Goal: Information Seeking & Learning: Learn about a topic

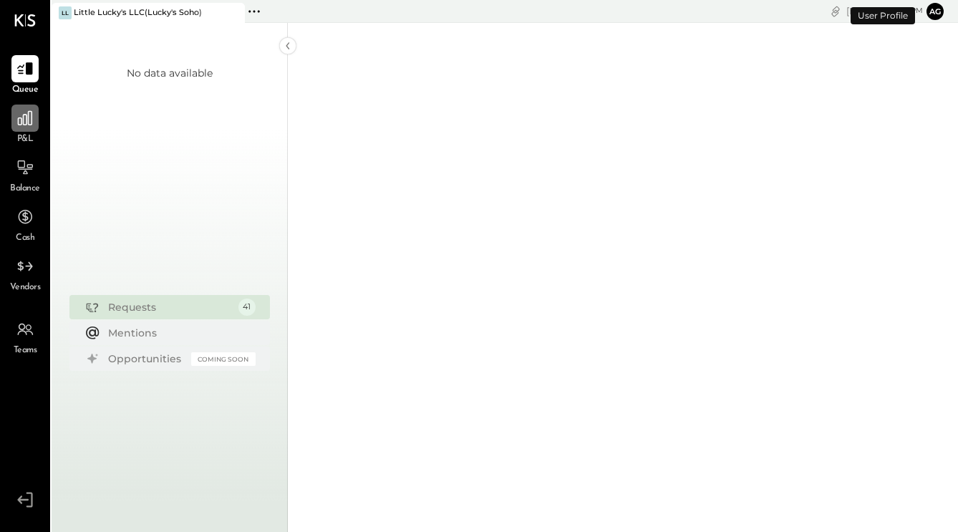
click at [35, 128] on div at bounding box center [24, 117] width 27 height 27
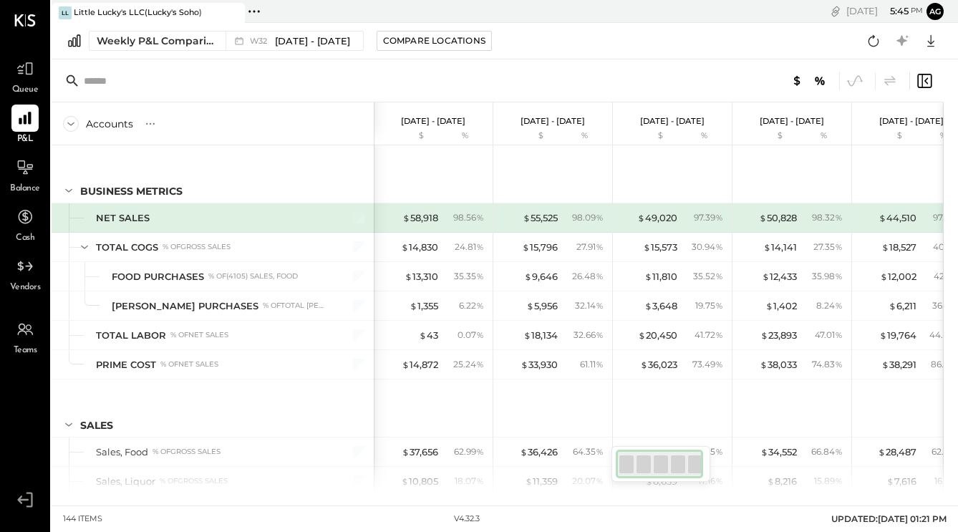
click at [255, 11] on icon at bounding box center [254, 11] width 19 height 19
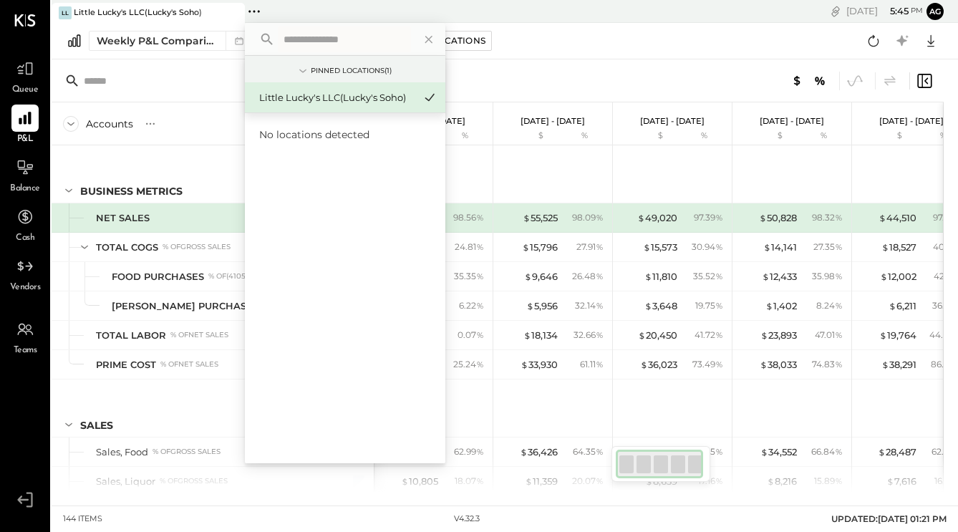
click at [226, 17] on icon at bounding box center [232, 12] width 18 height 17
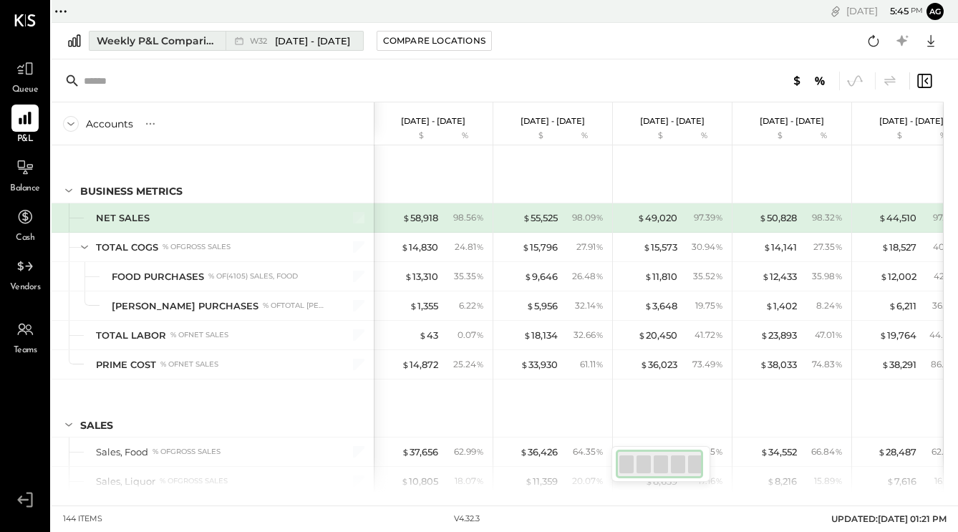
click at [180, 36] on div "Weekly P&L Comparison" at bounding box center [157, 41] width 120 height 14
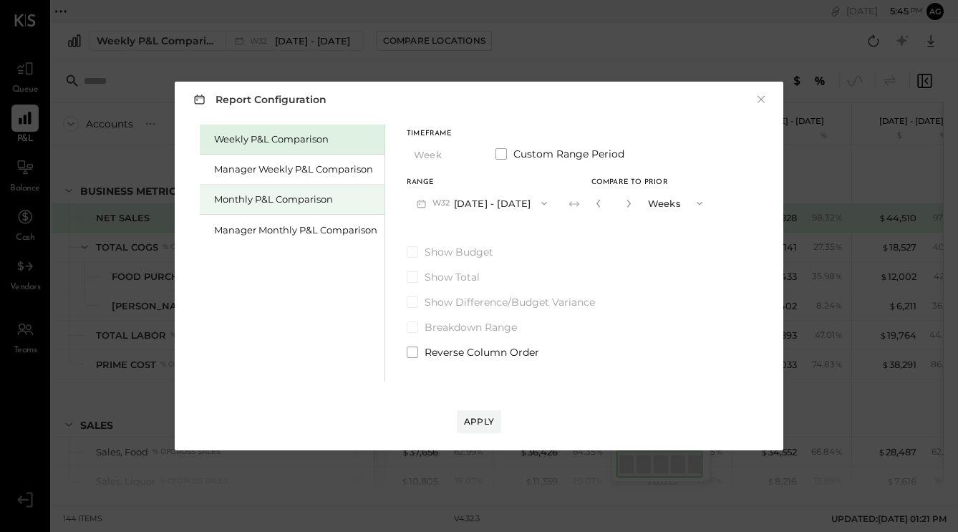
click at [334, 202] on div "Monthly P&L Comparison" at bounding box center [295, 200] width 163 height 14
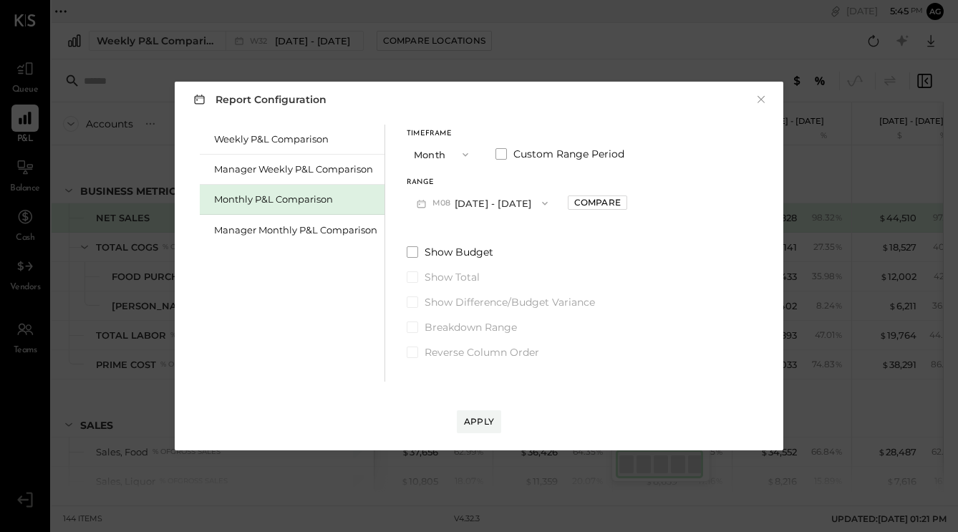
click at [474, 195] on button "M08 [DATE] - [DATE]" at bounding box center [481, 203] width 151 height 26
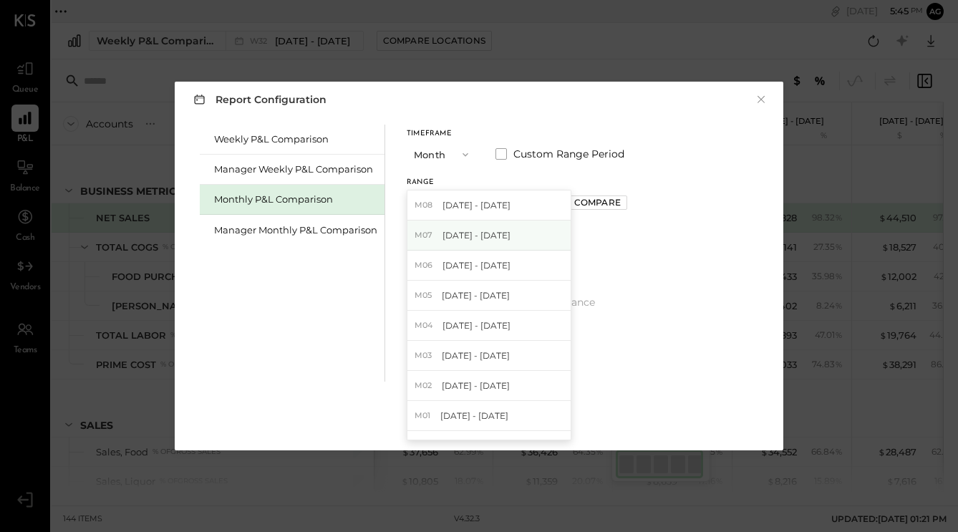
click at [466, 239] on span "[DATE] - [DATE]" at bounding box center [476, 235] width 68 height 12
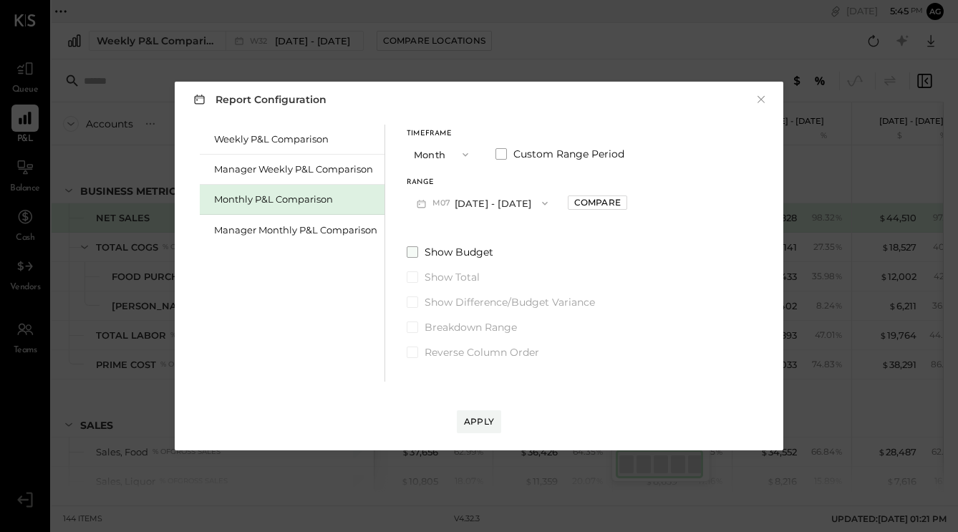
click at [406, 248] on span at bounding box center [411, 251] width 11 height 11
click at [478, 419] on div "Apply" at bounding box center [479, 421] width 30 height 12
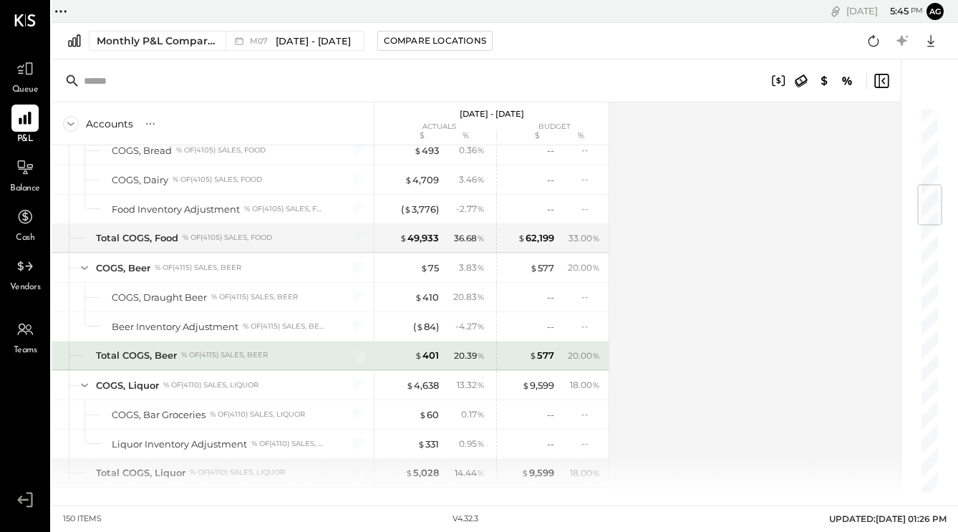
scroll to position [652, 0]
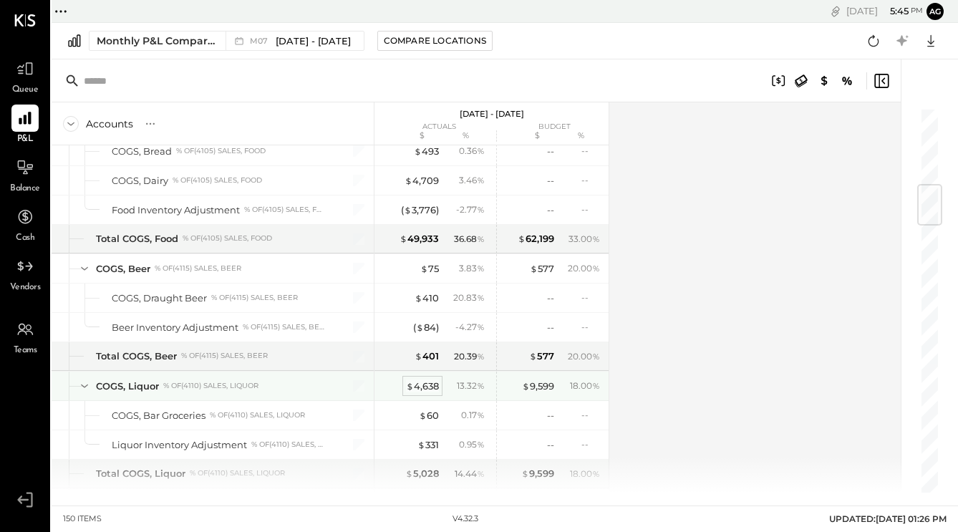
click at [422, 387] on div "$ 4,638" at bounding box center [422, 386] width 33 height 14
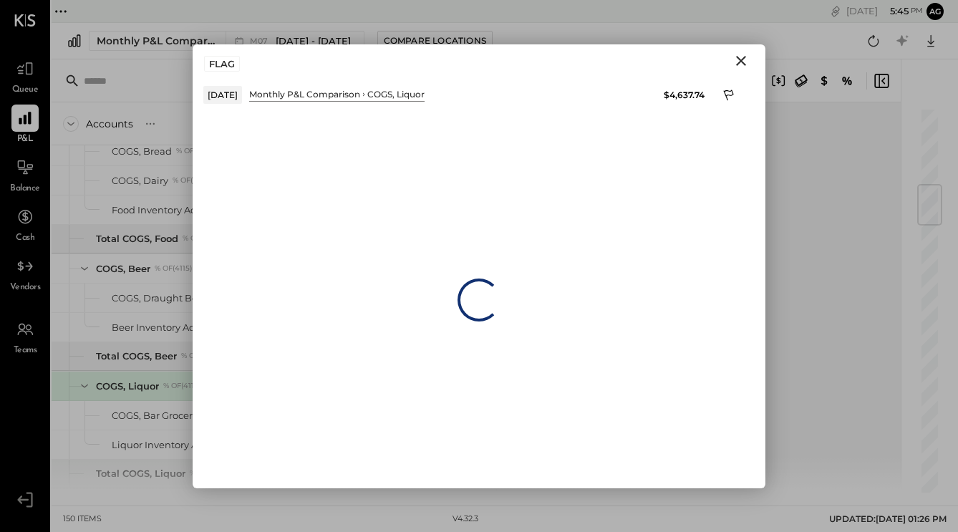
click at [422, 387] on div "Loading…" at bounding box center [479, 300] width 573 height 376
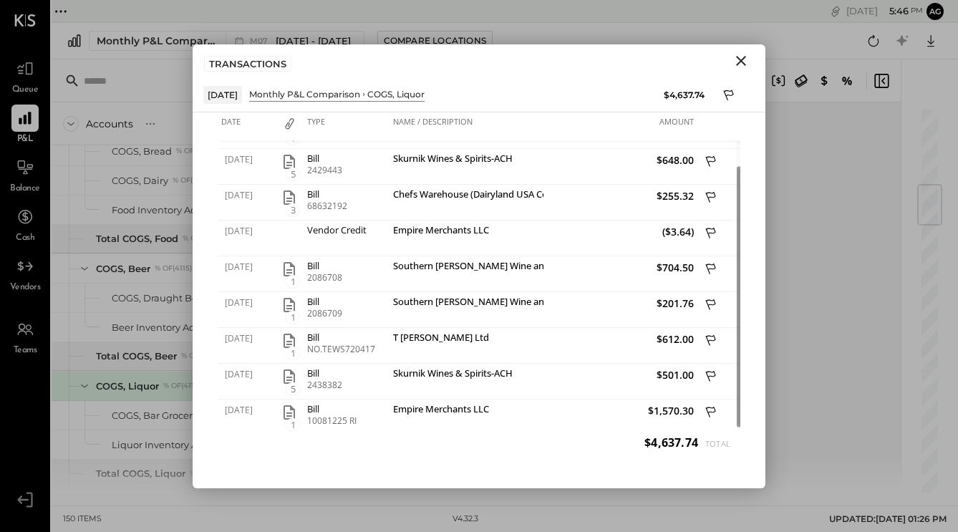
click at [746, 63] on icon "Close" at bounding box center [740, 60] width 17 height 17
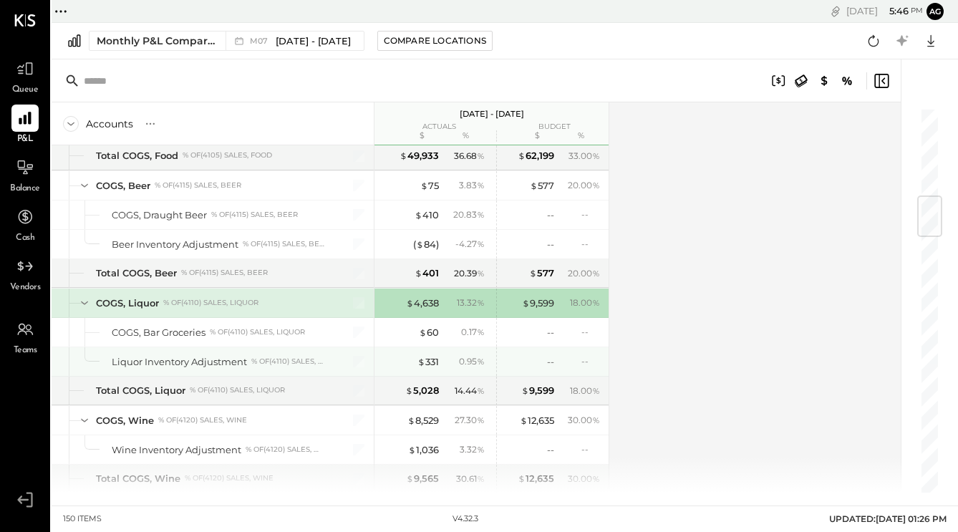
scroll to position [746, 0]
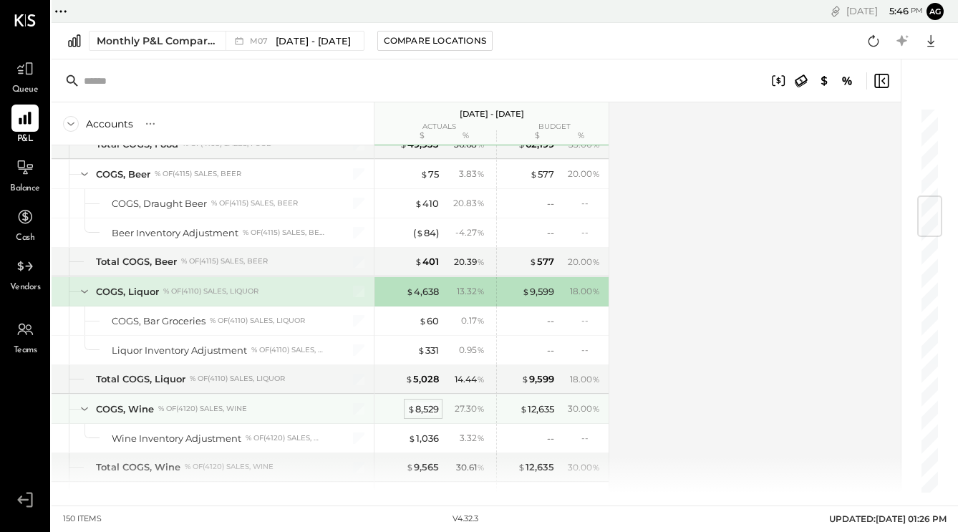
click at [421, 414] on div "$ 8,529" at bounding box center [422, 409] width 31 height 14
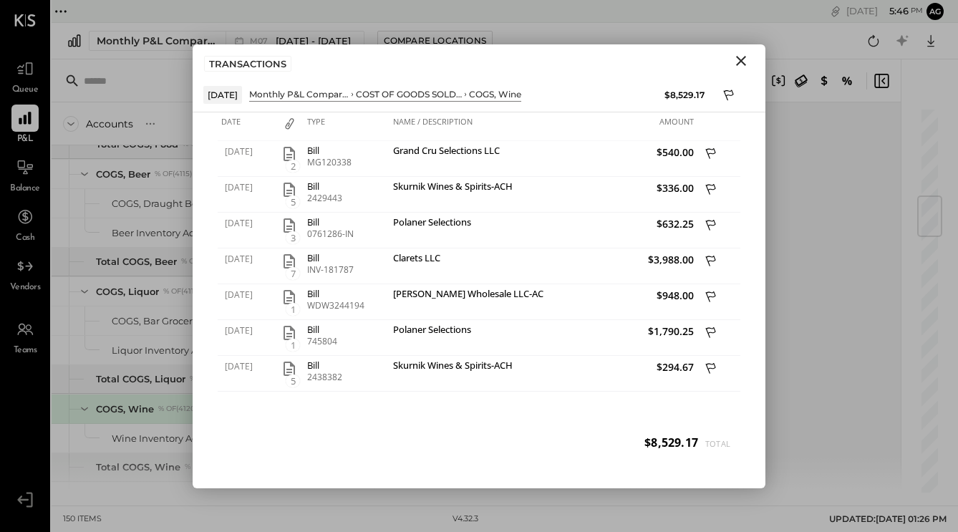
click at [757, 60] on div "TRANSACTIONS" at bounding box center [479, 60] width 573 height 33
click at [739, 59] on icon "Close" at bounding box center [740, 60] width 17 height 17
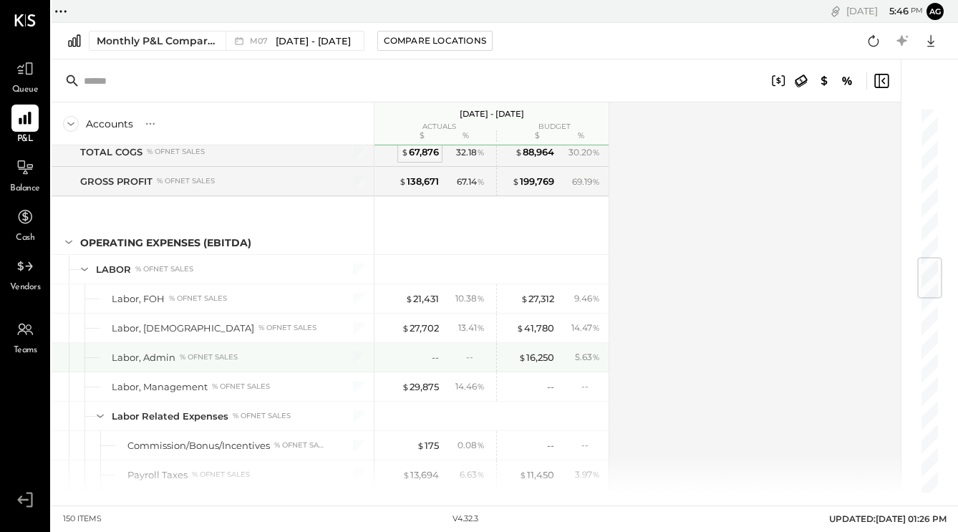
scroll to position [1265, 0]
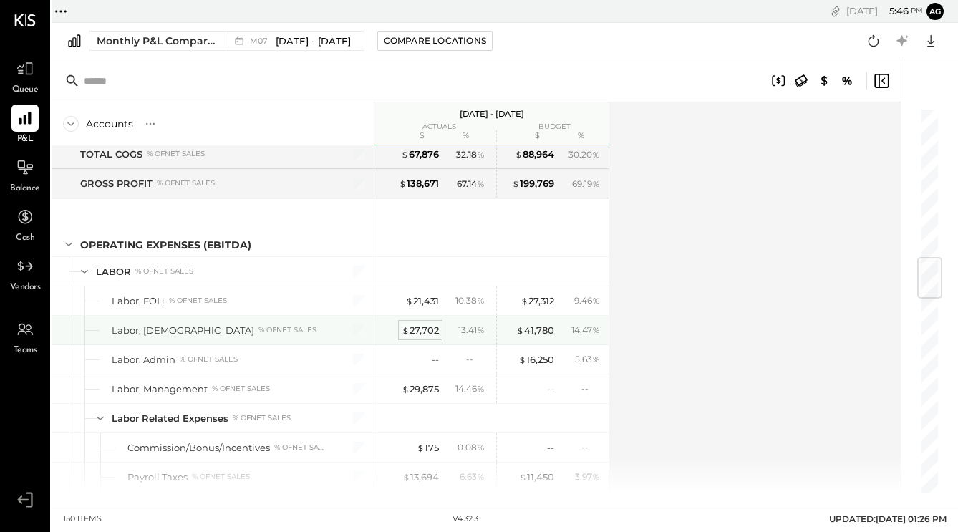
click at [409, 328] on div "$ 27,702" at bounding box center [419, 330] width 37 height 14
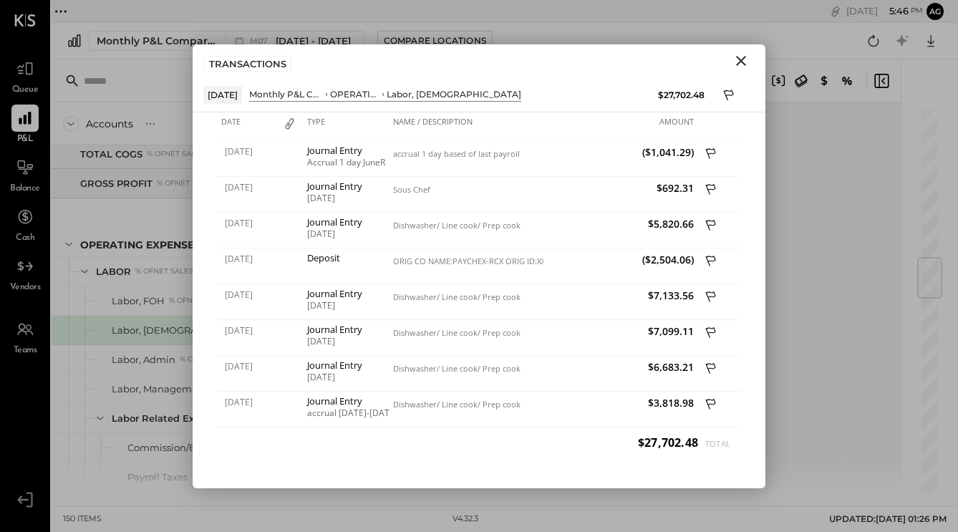
click at [819, 311] on div "Accounts S % GL [DATE] - [DATE] actuals budget $ % $ % SALES Sales, Food % of G…" at bounding box center [477, 297] width 851 height 390
click at [735, 54] on icon "Close" at bounding box center [740, 60] width 17 height 17
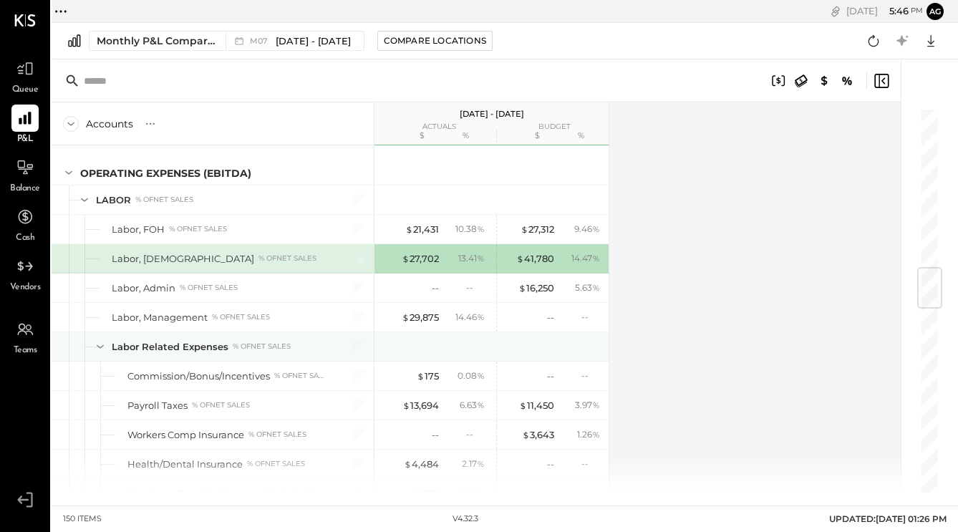
scroll to position [1350, 0]
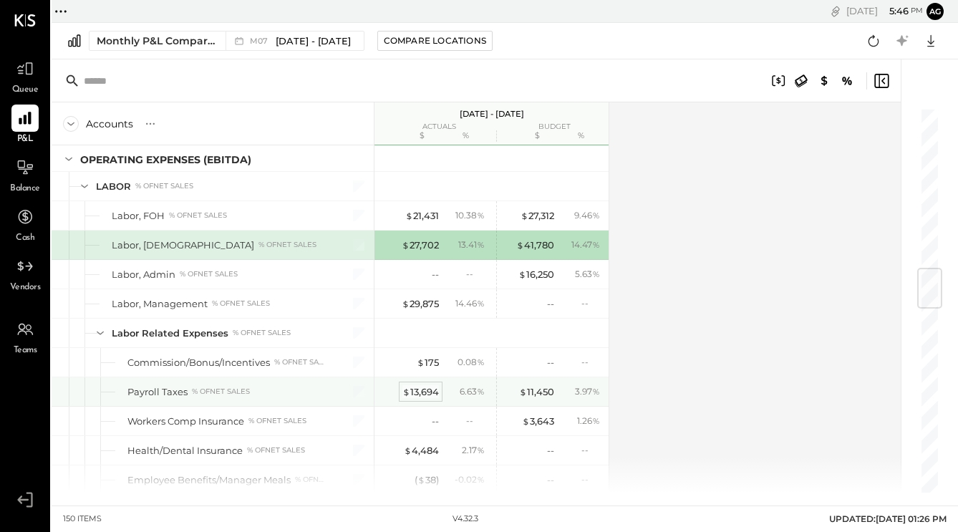
click at [416, 394] on div "$ 13,694" at bounding box center [420, 392] width 36 height 14
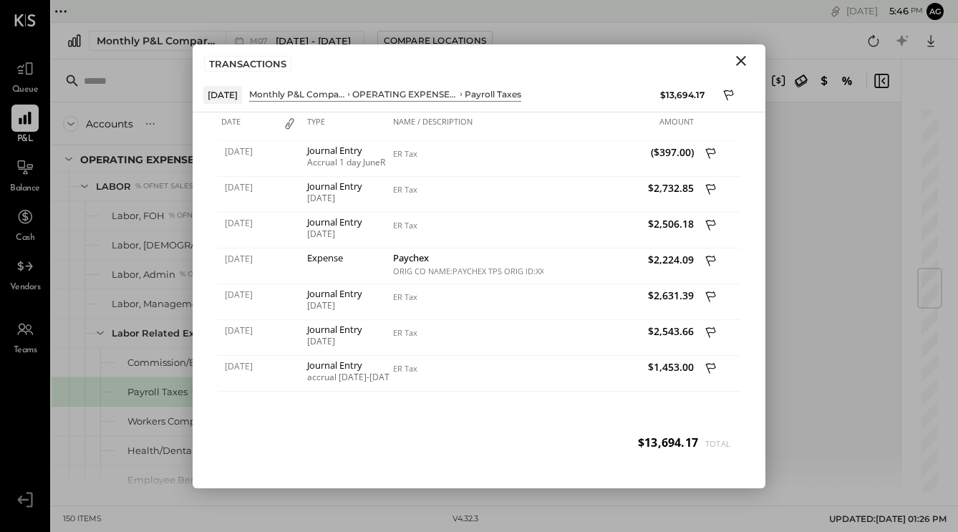
click at [735, 74] on div "TRANSACTIONS" at bounding box center [479, 60] width 573 height 33
click at [737, 55] on icon "Close" at bounding box center [740, 60] width 17 height 17
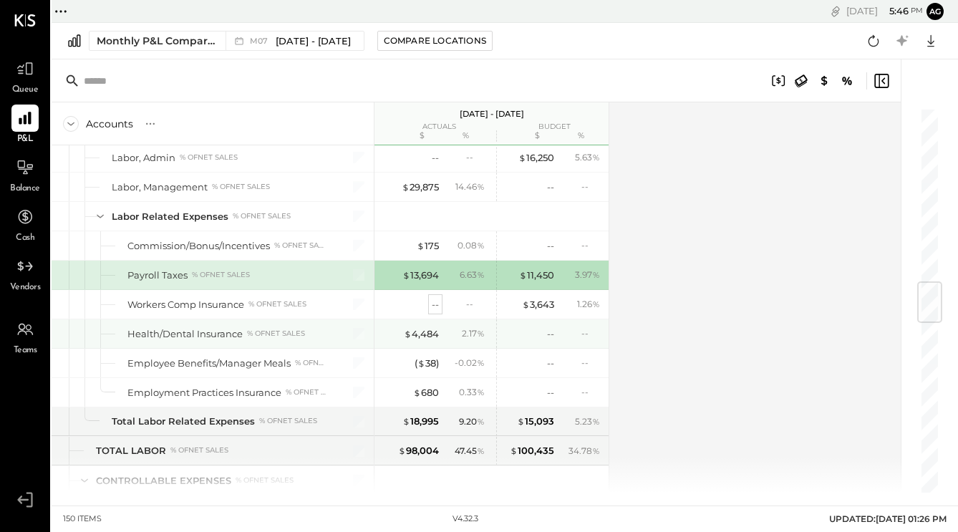
scroll to position [1466, 0]
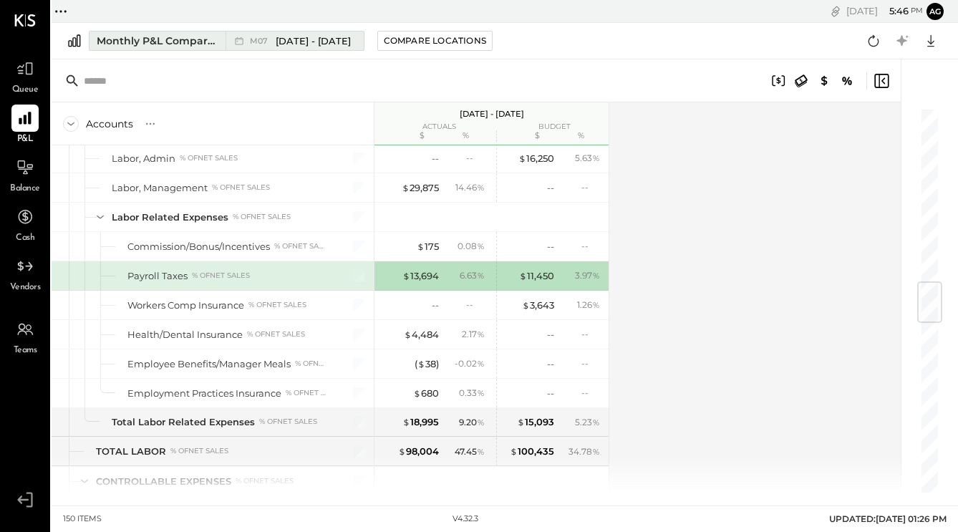
click at [243, 41] on icon at bounding box center [239, 41] width 14 height 14
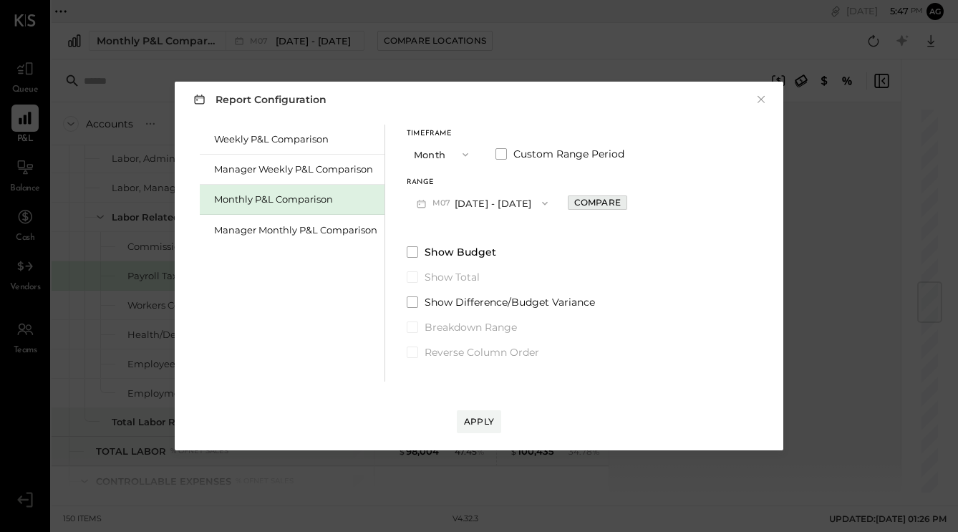
click at [574, 199] on div "Compare" at bounding box center [597, 202] width 47 height 12
click at [480, 422] on div "Apply" at bounding box center [479, 421] width 30 height 12
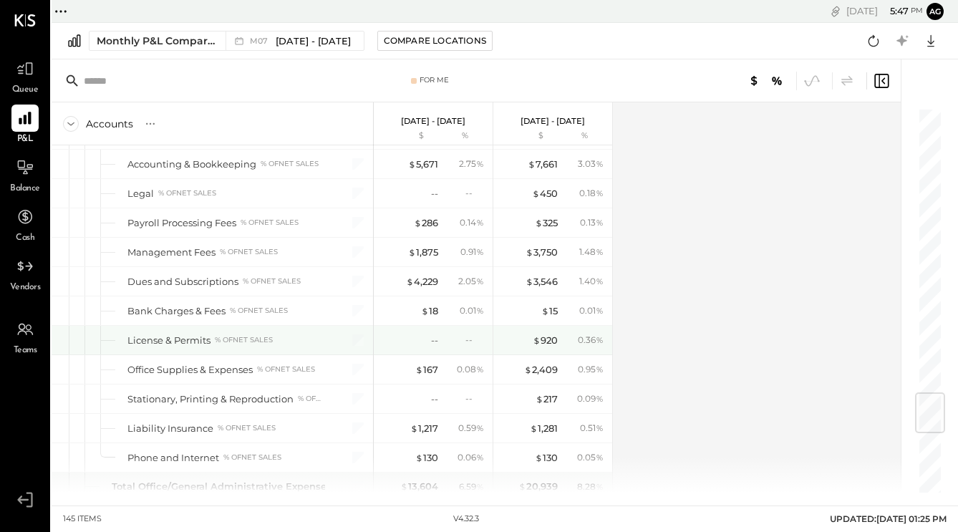
scroll to position [2397, 0]
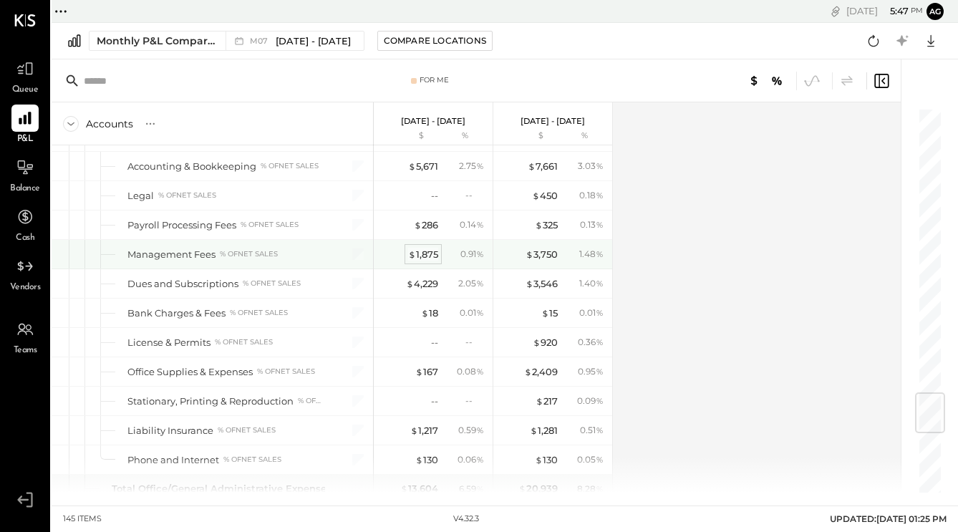
click at [427, 254] on div "$ 1,875" at bounding box center [423, 255] width 30 height 14
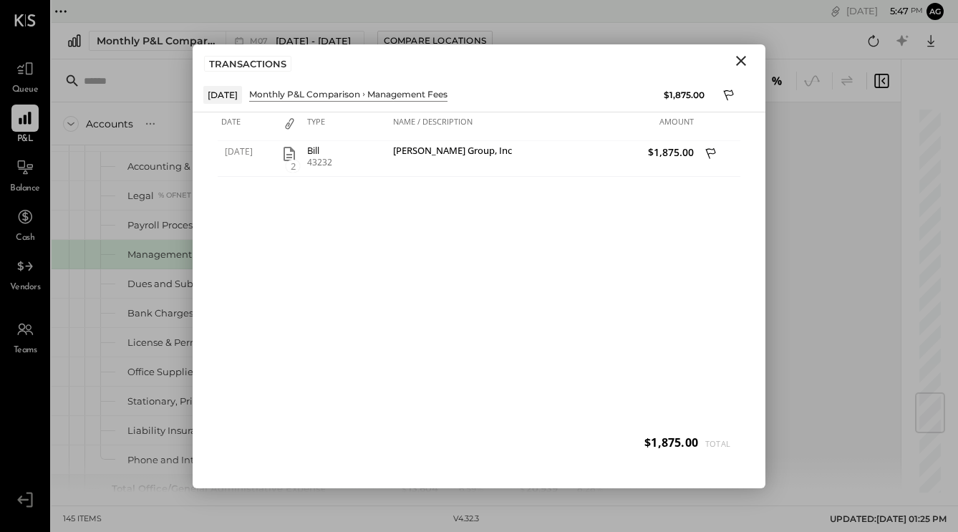
click at [746, 65] on icon "Close" at bounding box center [740, 60] width 17 height 17
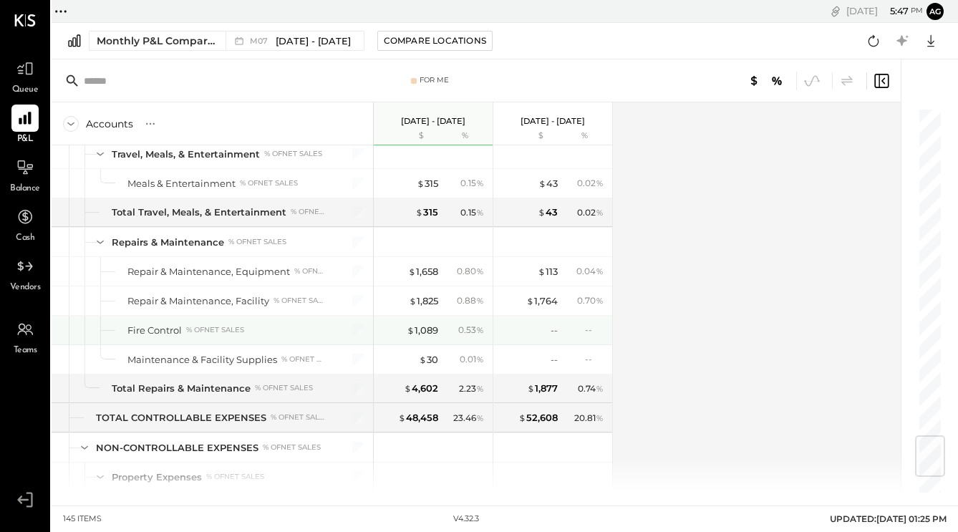
scroll to position [2760, 0]
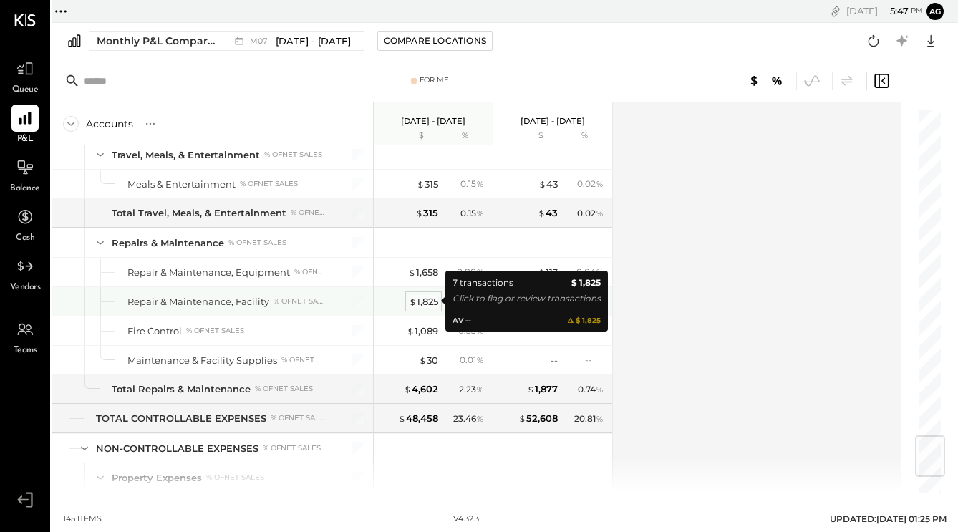
click at [422, 298] on div "$ 1,825" at bounding box center [423, 302] width 29 height 14
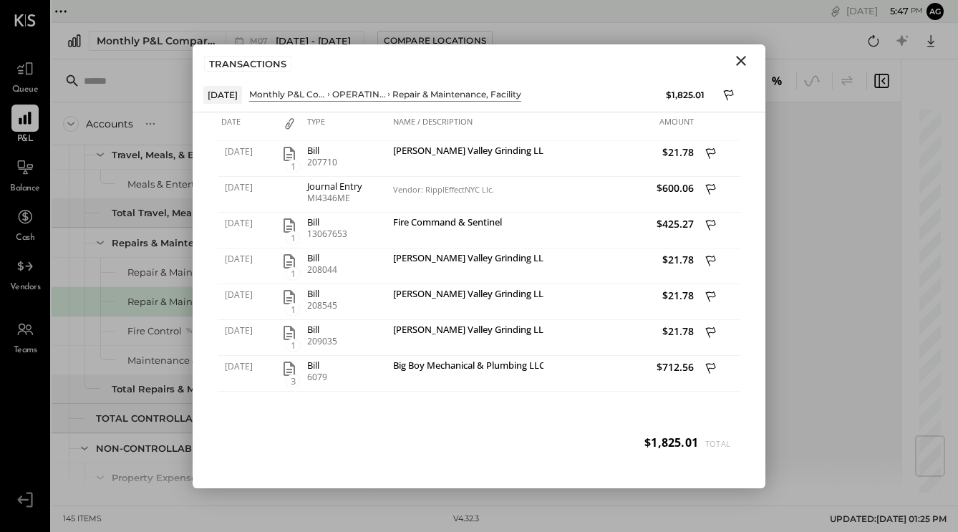
click at [741, 57] on icon "Close" at bounding box center [740, 60] width 17 height 17
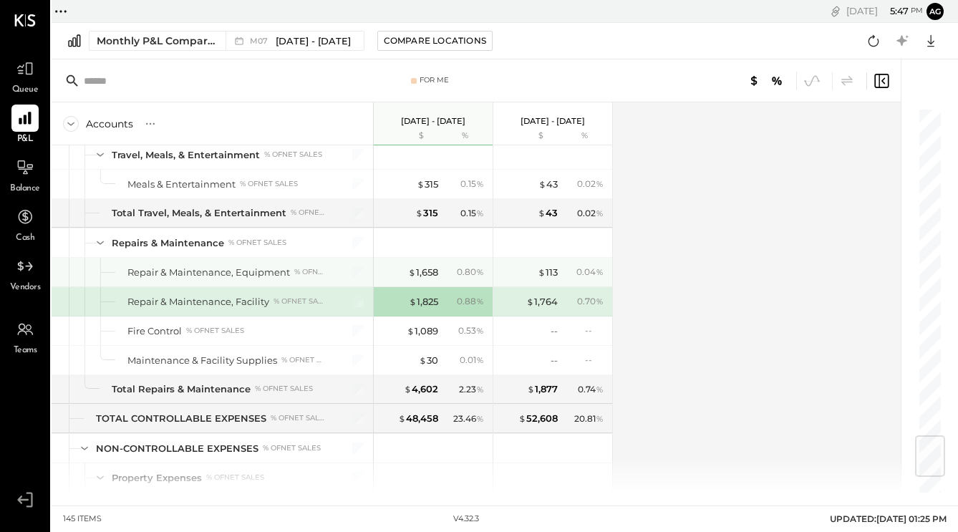
click at [405, 268] on div "$ 1,658" at bounding box center [409, 273] width 57 height 14
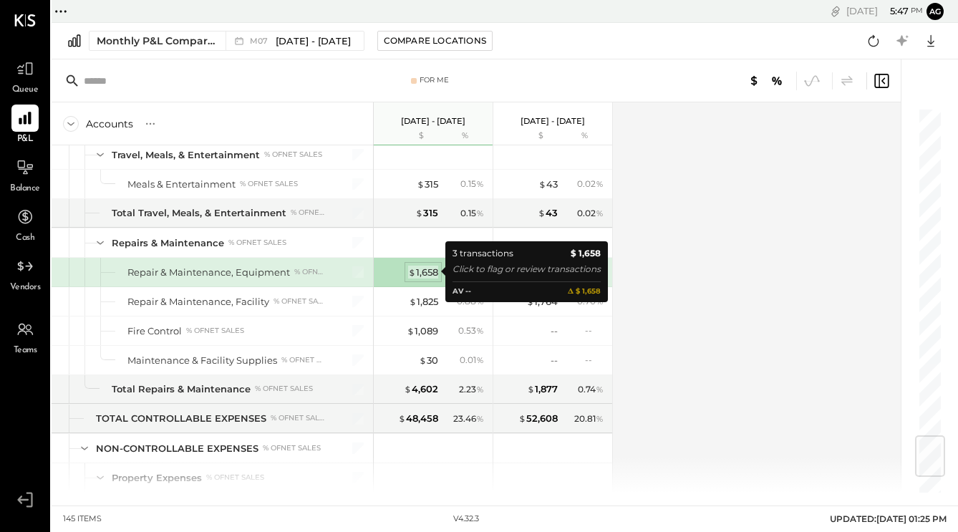
click at [419, 268] on div "$ 1,658" at bounding box center [423, 273] width 30 height 14
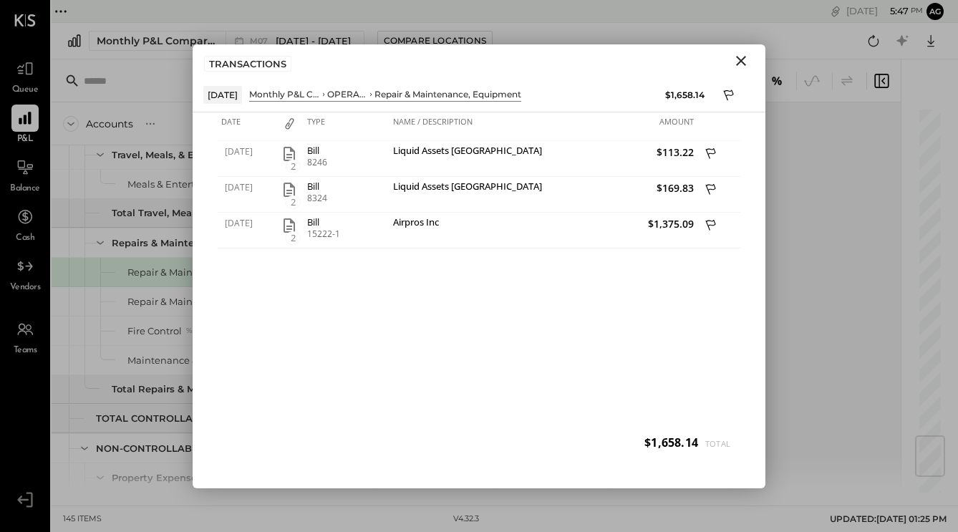
click at [743, 63] on icon "Close" at bounding box center [741, 61] width 10 height 10
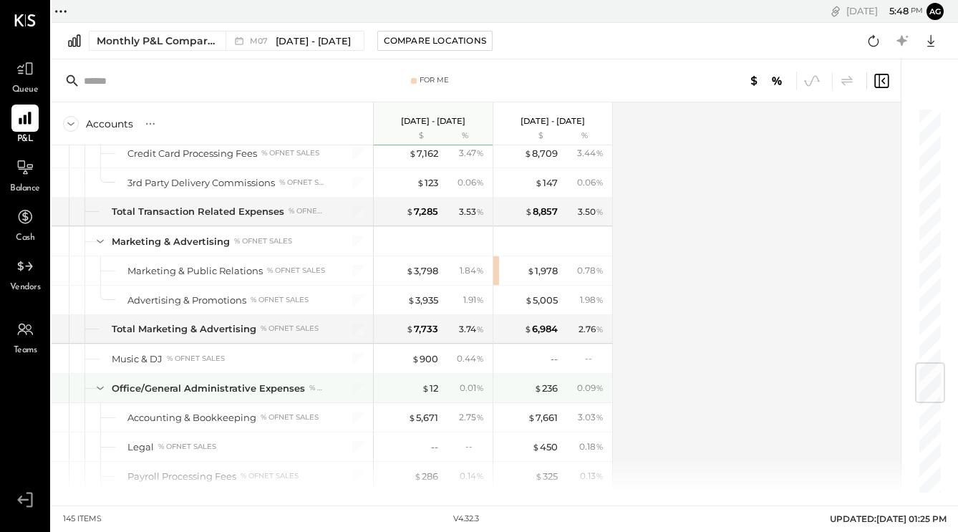
scroll to position [2129, 0]
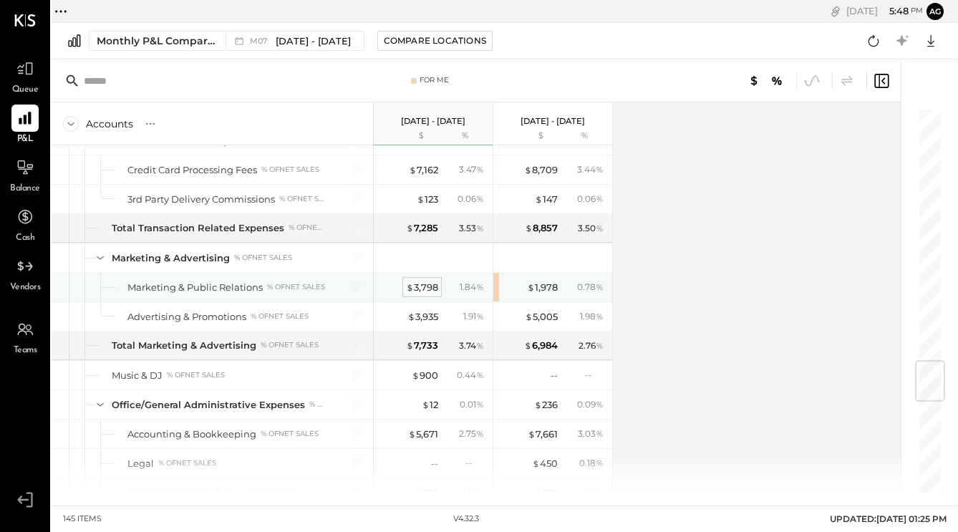
click at [424, 290] on div "$ 3,798" at bounding box center [422, 288] width 32 height 14
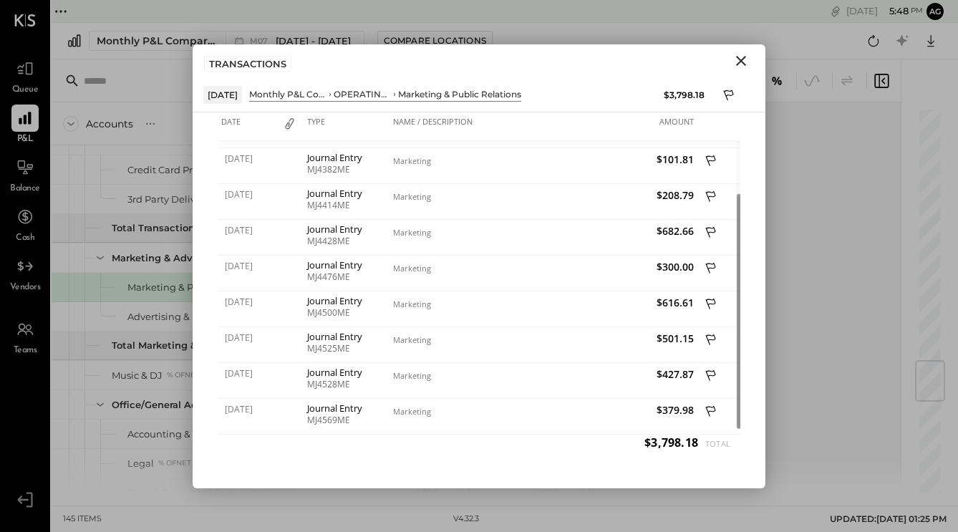
click at [737, 68] on icon "Close" at bounding box center [740, 60] width 17 height 17
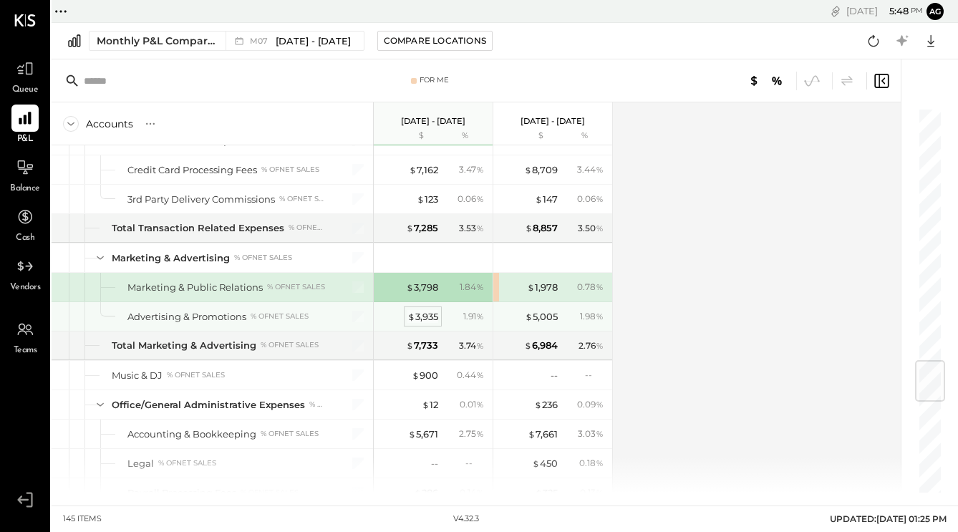
click at [429, 319] on div "$ 3,935" at bounding box center [422, 317] width 31 height 14
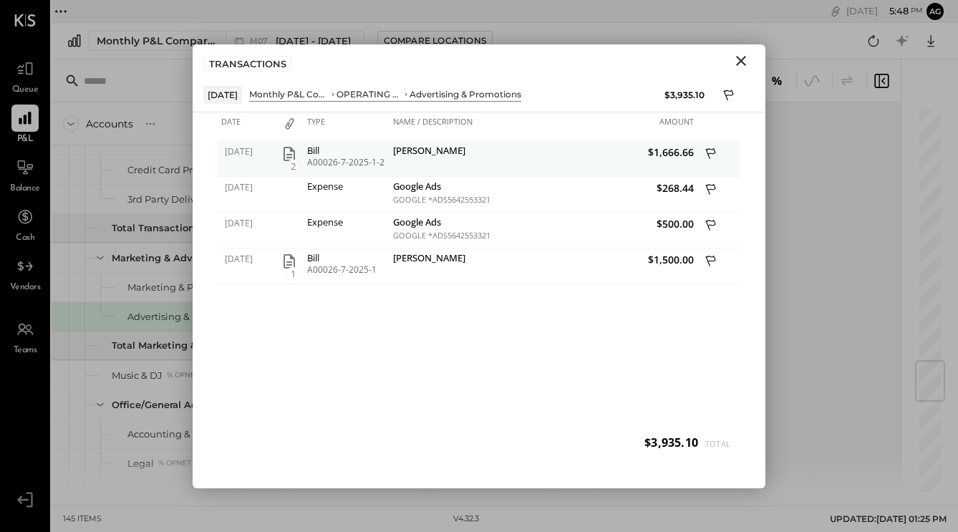
click at [708, 146] on icon at bounding box center [711, 155] width 13 height 18
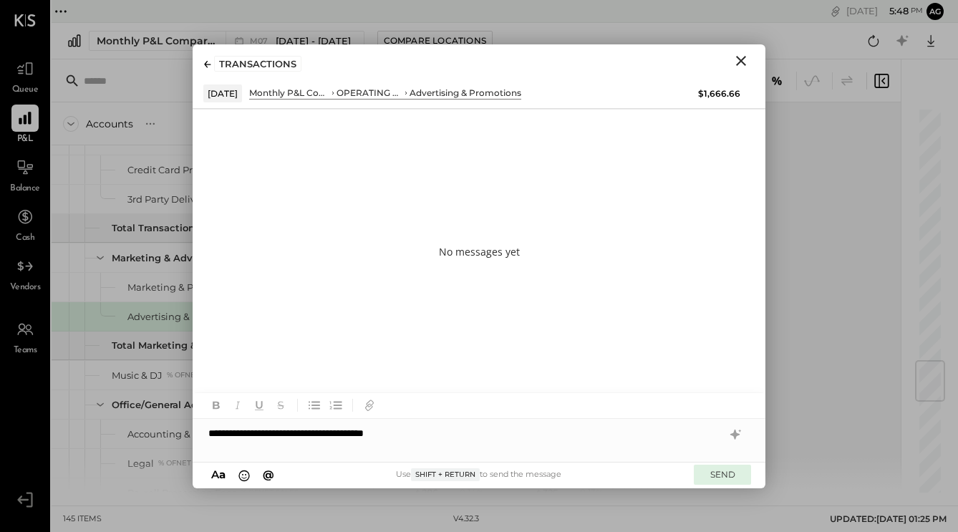
click at [717, 472] on button "SEND" at bounding box center [721, 473] width 57 height 19
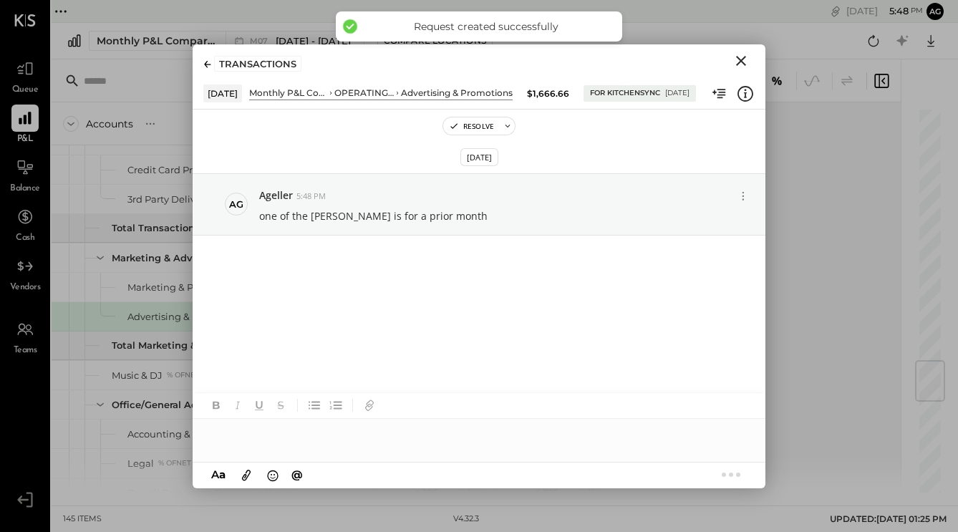
click at [745, 67] on icon "Close" at bounding box center [740, 60] width 17 height 17
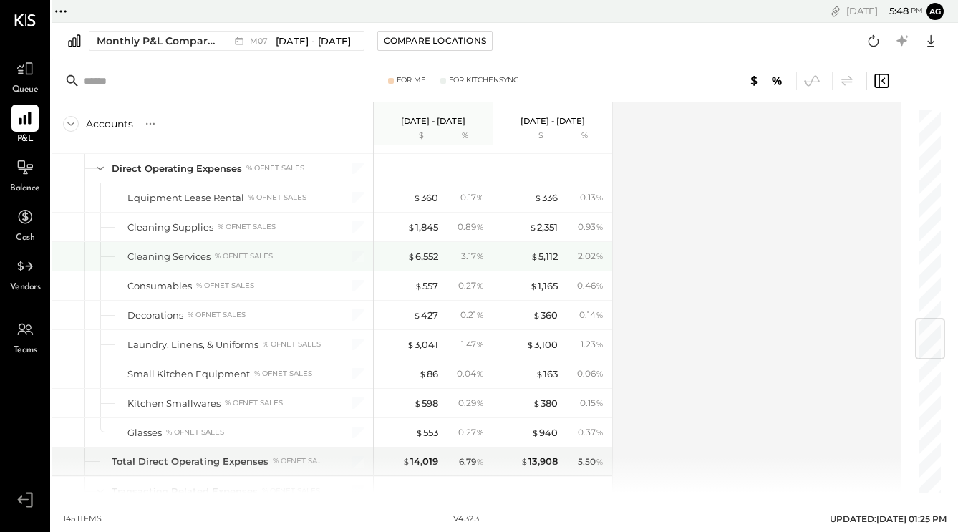
scroll to position [1771, 0]
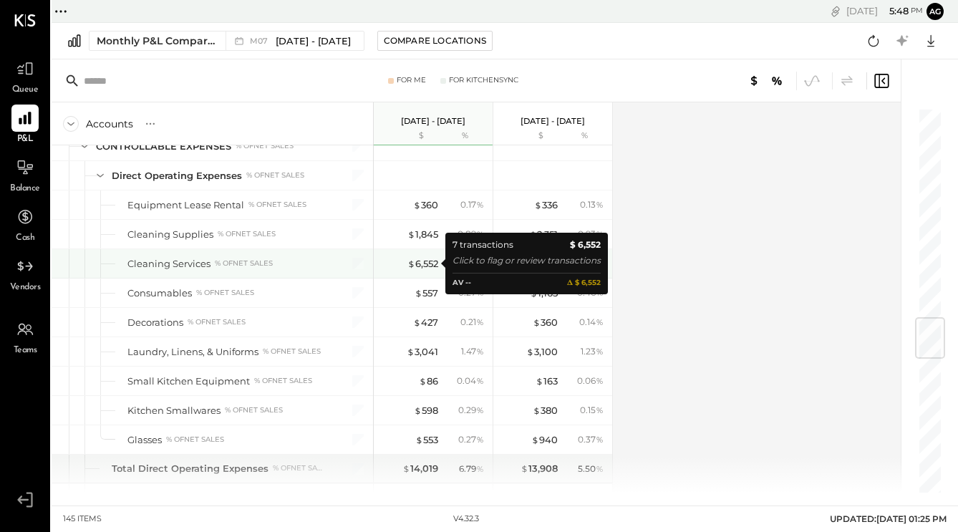
click at [417, 263] on div "$ 6,552" at bounding box center [422, 264] width 31 height 14
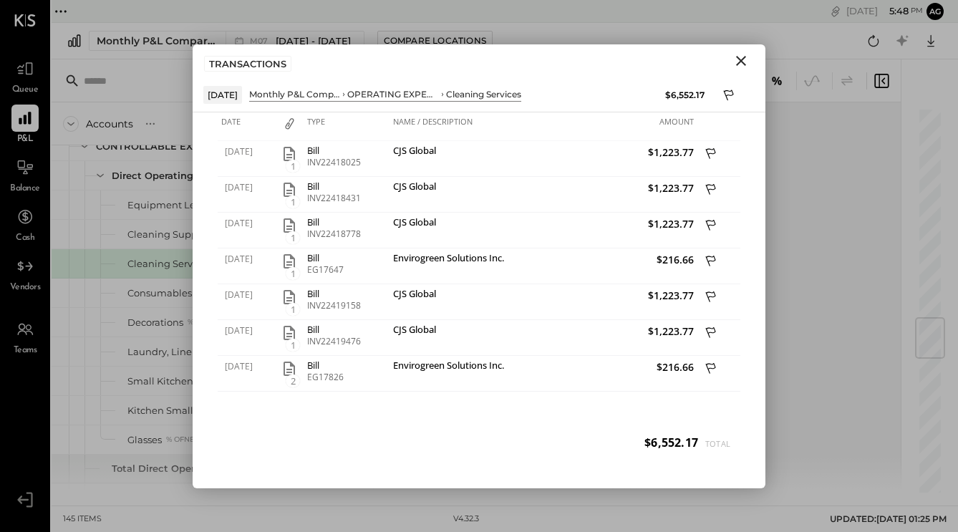
click at [740, 57] on icon "Close" at bounding box center [740, 60] width 17 height 17
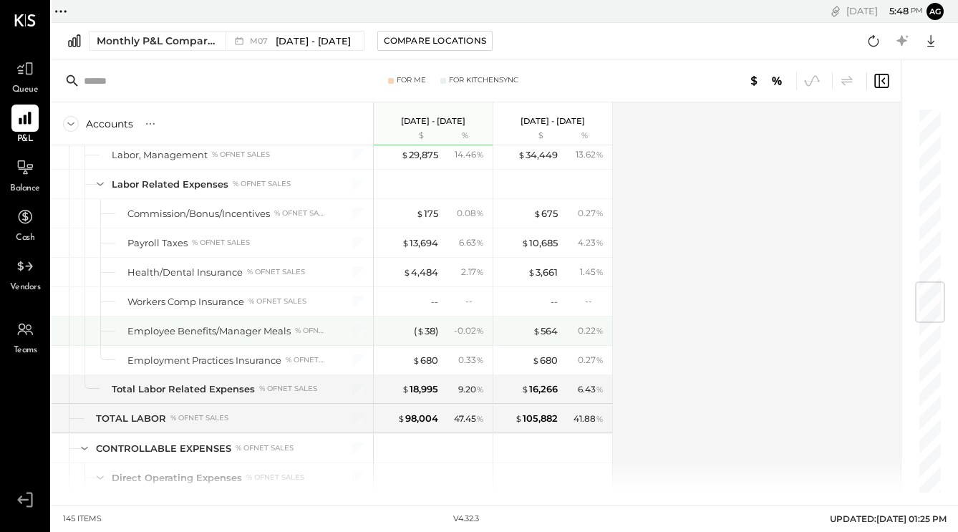
scroll to position [1468, 0]
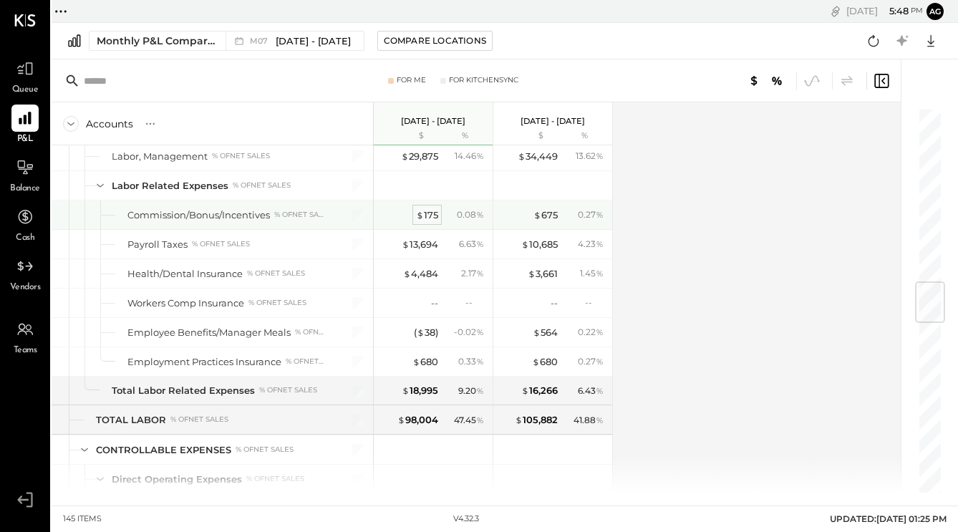
click at [434, 210] on div "$ 175" at bounding box center [427, 215] width 22 height 14
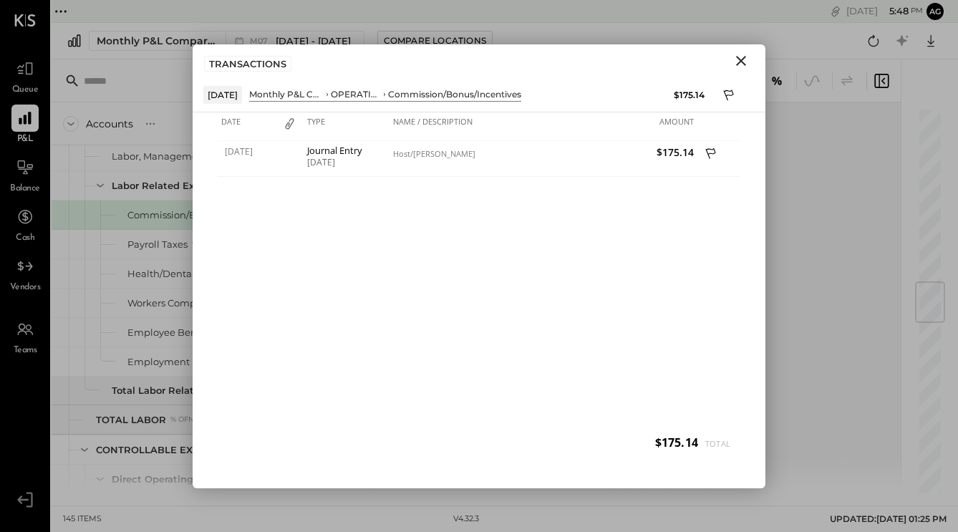
click at [746, 61] on icon "Close" at bounding box center [740, 60] width 17 height 17
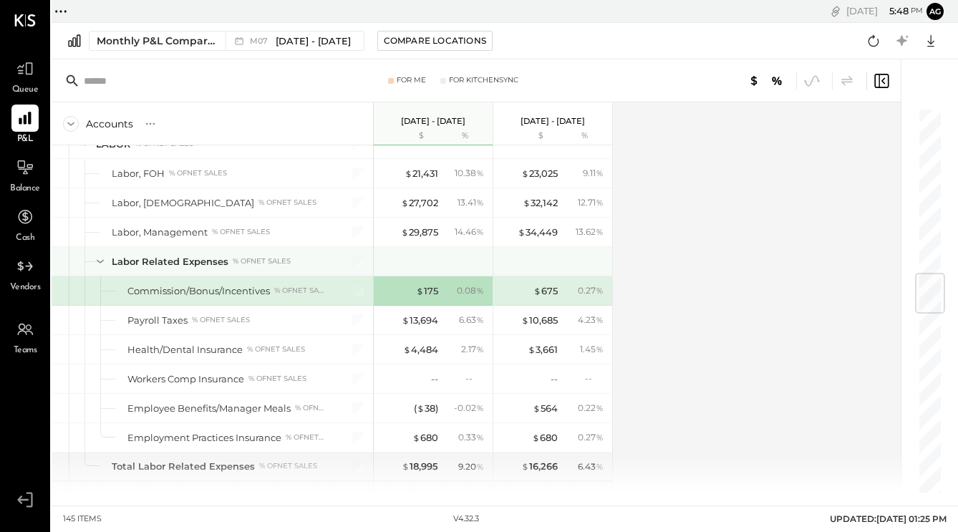
scroll to position [1390, 0]
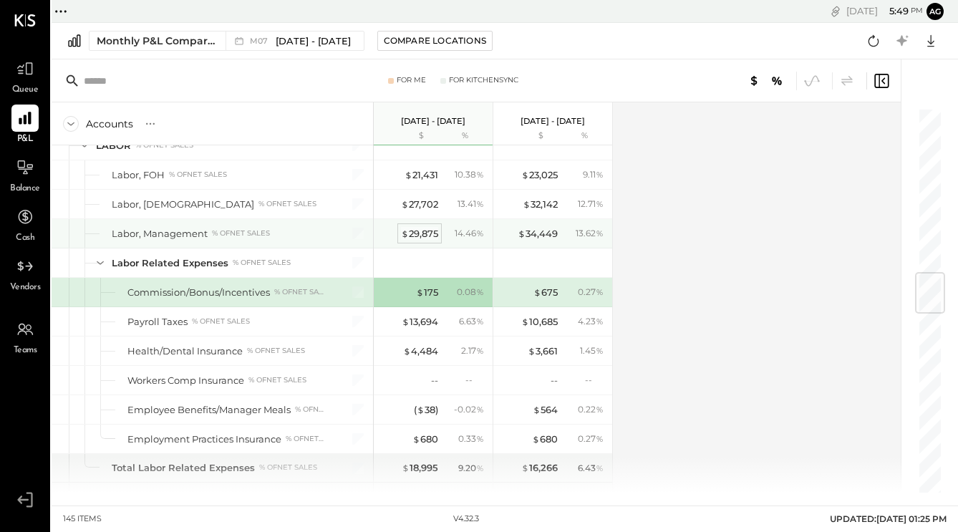
click at [419, 229] on div "$ 29,875" at bounding box center [419, 234] width 37 height 14
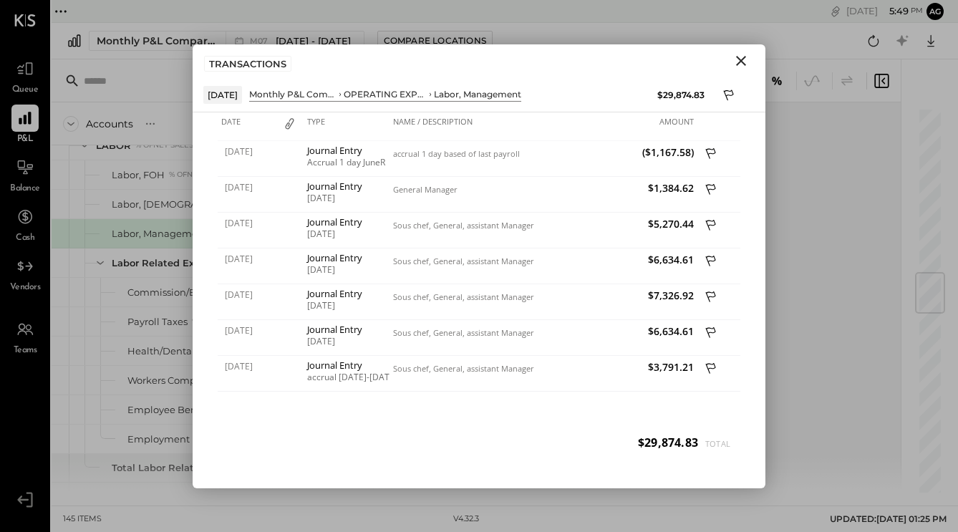
click at [741, 58] on icon "Close" at bounding box center [740, 60] width 17 height 17
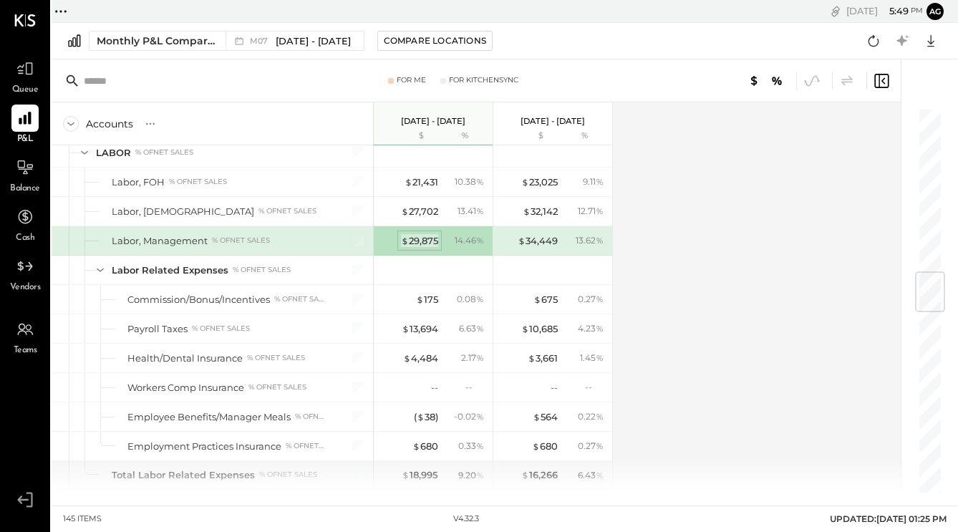
scroll to position [1380, 0]
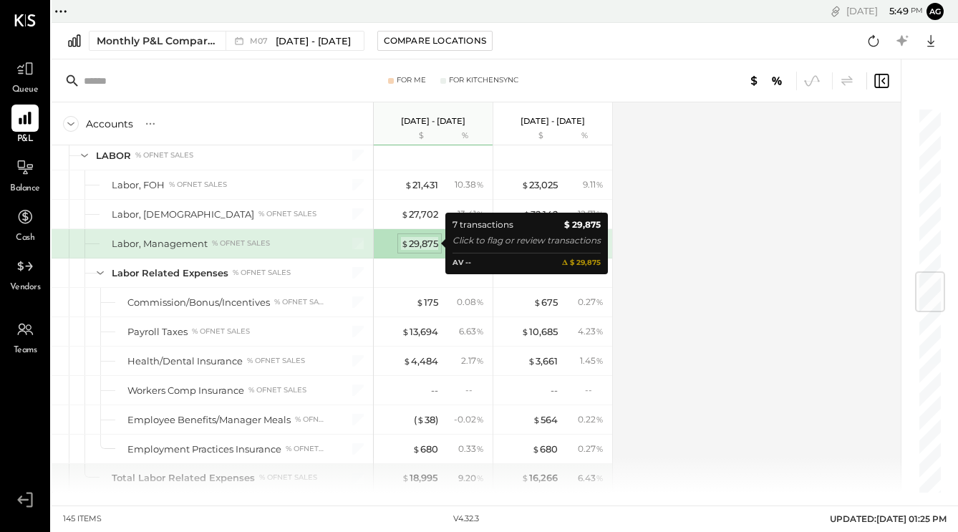
click at [423, 246] on div "$ 29,875" at bounding box center [419, 244] width 37 height 14
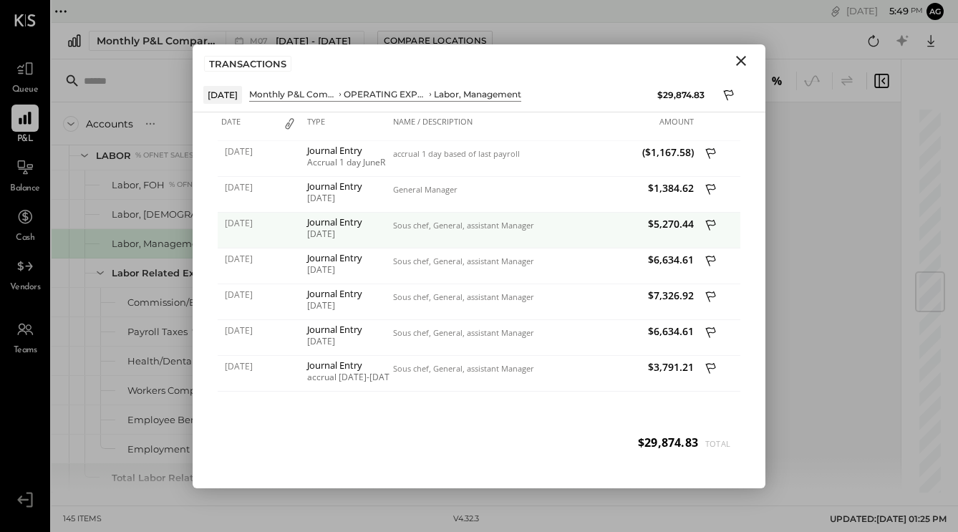
click at [673, 222] on span "$5,270.44" at bounding box center [620, 224] width 147 height 14
click at [346, 233] on div "[DATE]" at bounding box center [346, 234] width 79 height 10
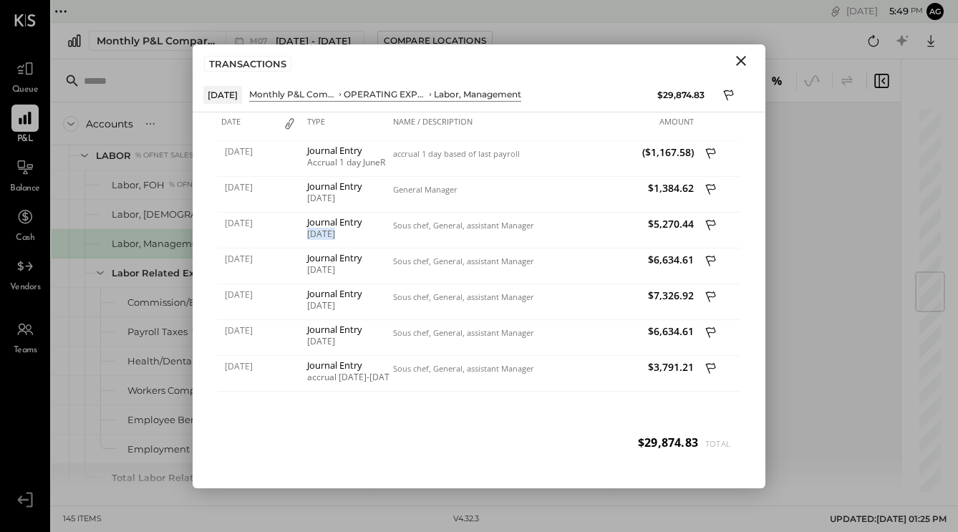
click at [745, 59] on icon "Close" at bounding box center [740, 60] width 17 height 17
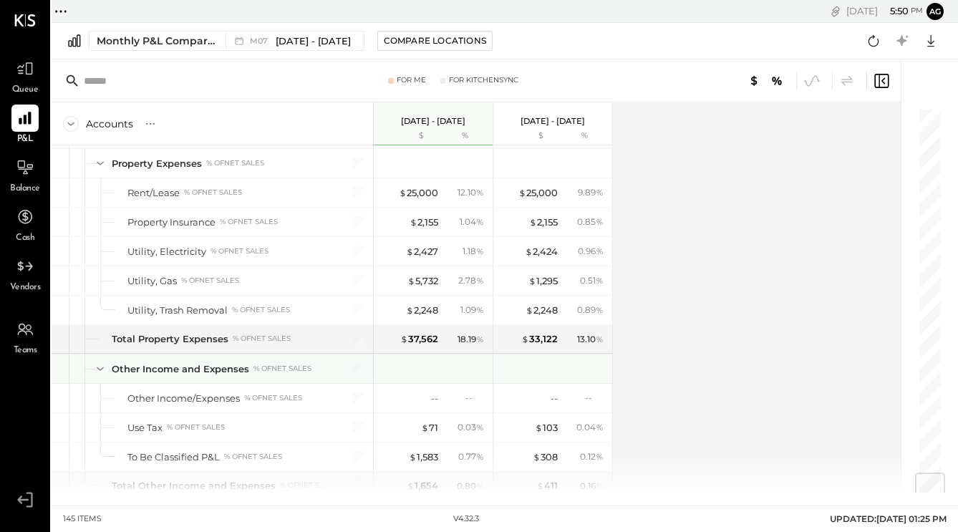
scroll to position [3073, 0]
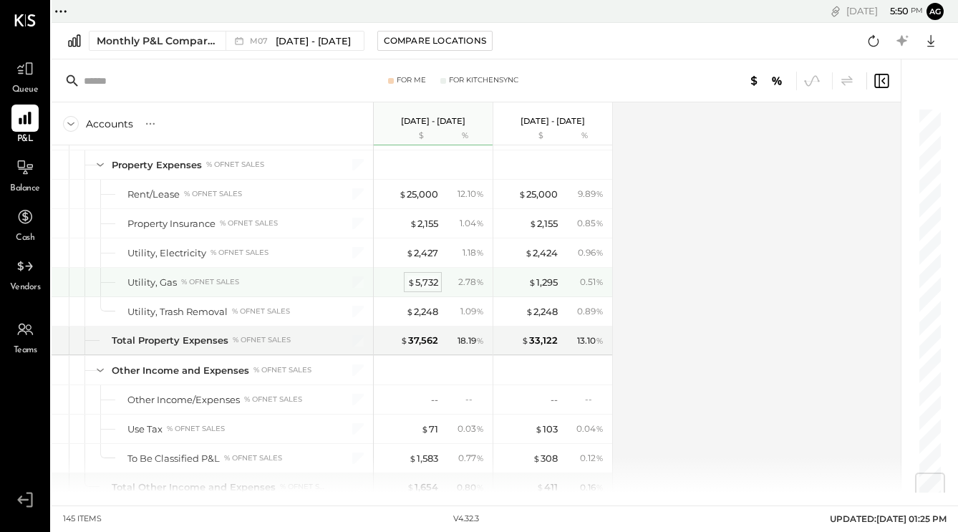
click at [424, 281] on div "$ 5,732" at bounding box center [422, 283] width 31 height 14
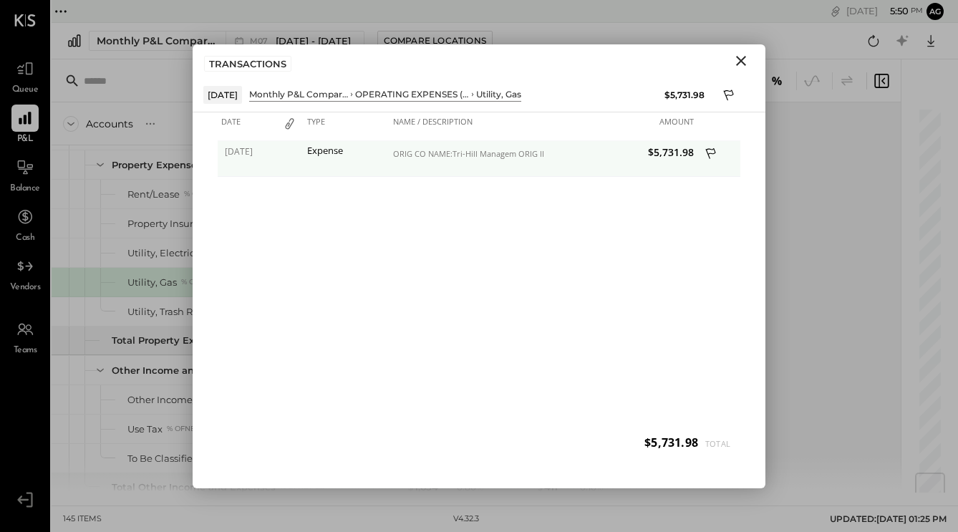
click at [709, 154] on icon at bounding box center [711, 155] width 13 height 18
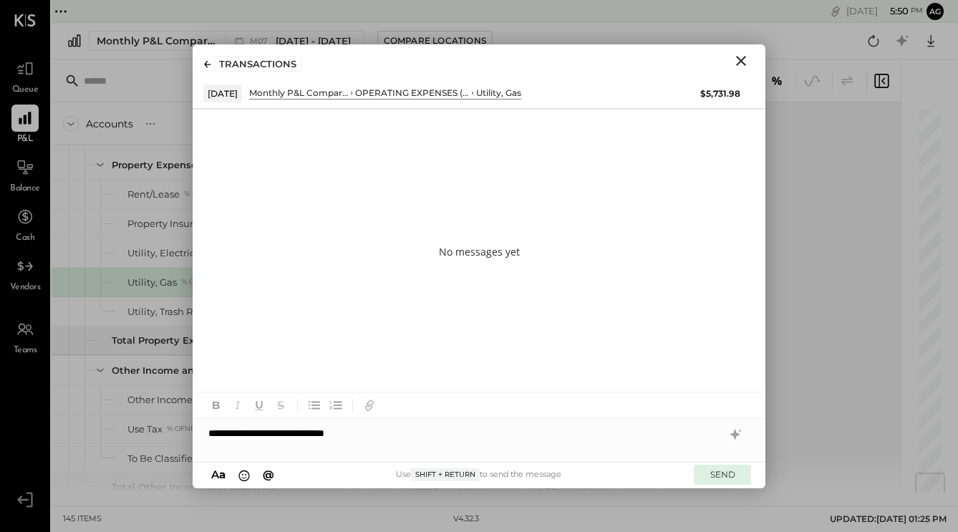
click at [736, 474] on button "SEND" at bounding box center [721, 473] width 57 height 19
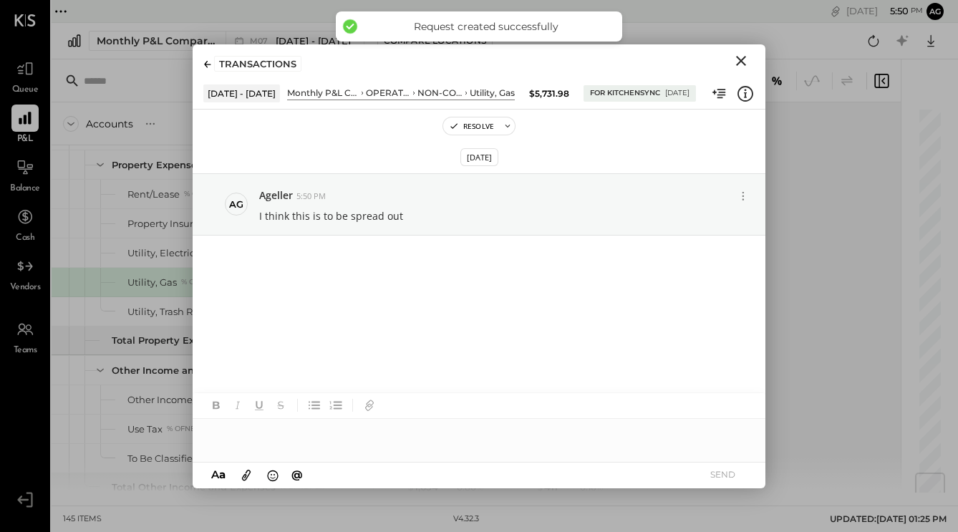
click at [738, 57] on icon "Close" at bounding box center [741, 61] width 10 height 10
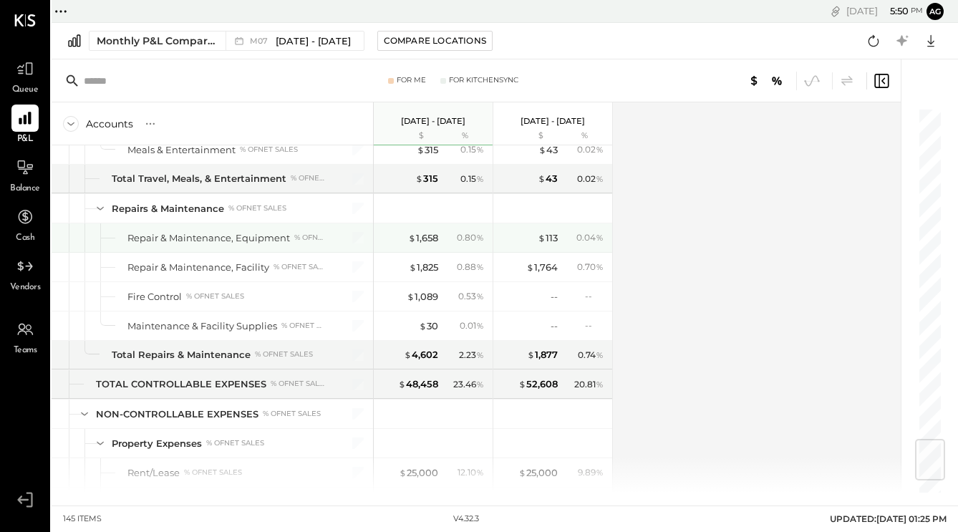
scroll to position [2793, 0]
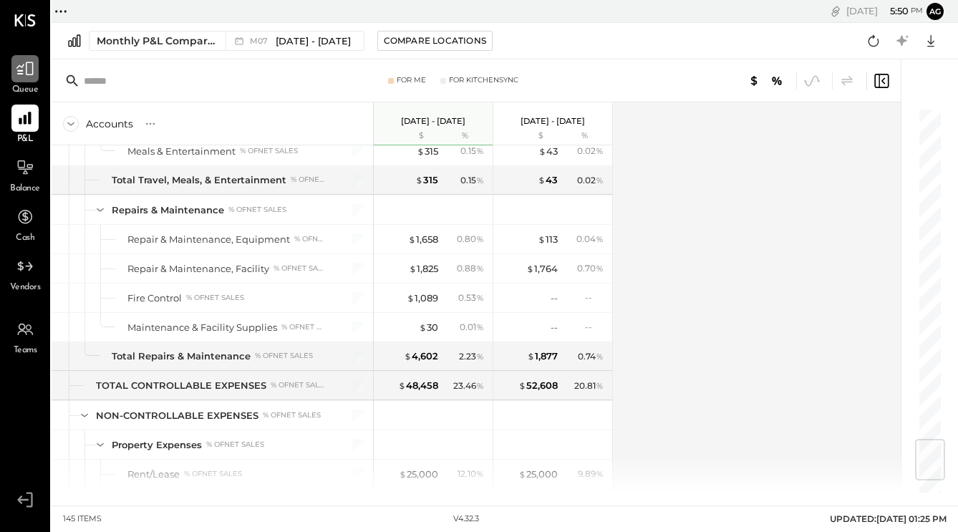
click at [26, 57] on div at bounding box center [24, 68] width 27 height 27
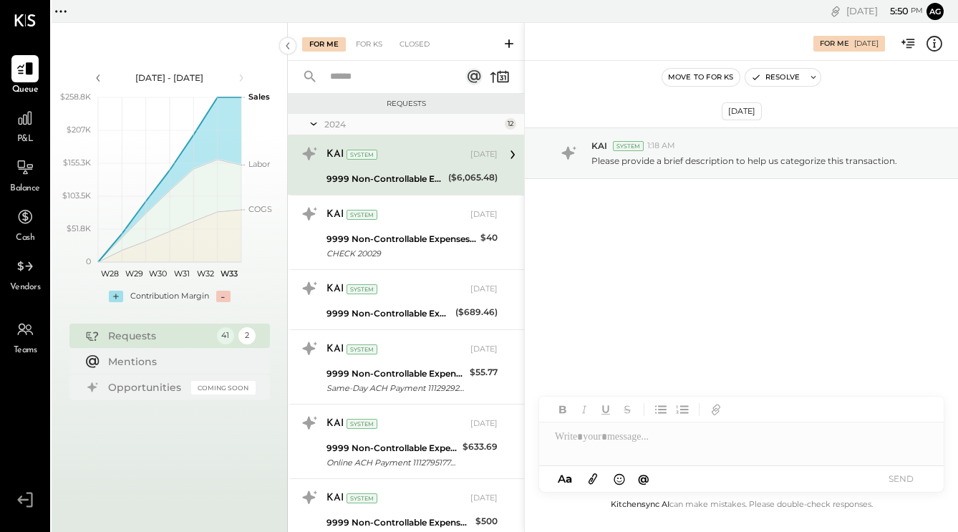
click at [935, 39] on icon at bounding box center [934, 43] width 19 height 19
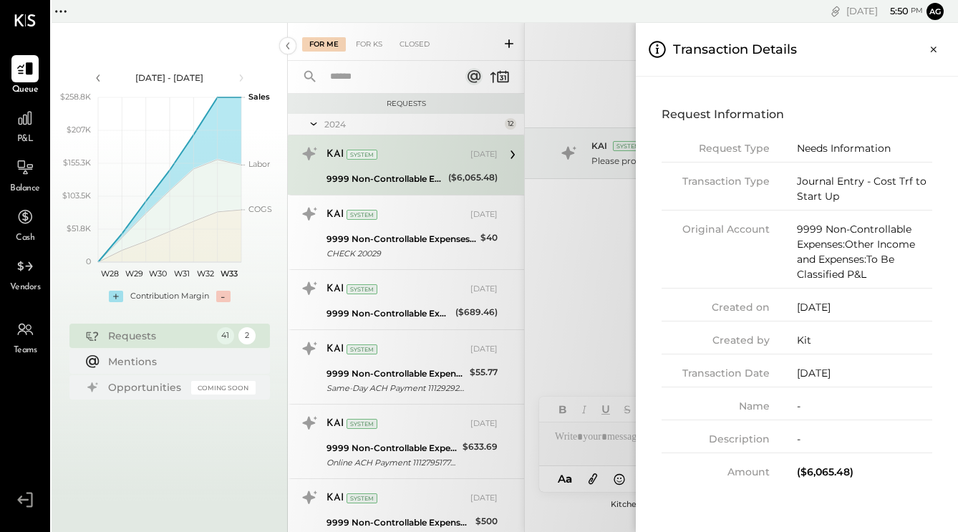
click at [373, 232] on div "For Me For KS Closed Requests 2024 12 KAI System [DATE] 9999 Non-Controllable E…" at bounding box center [623, 277] width 670 height 509
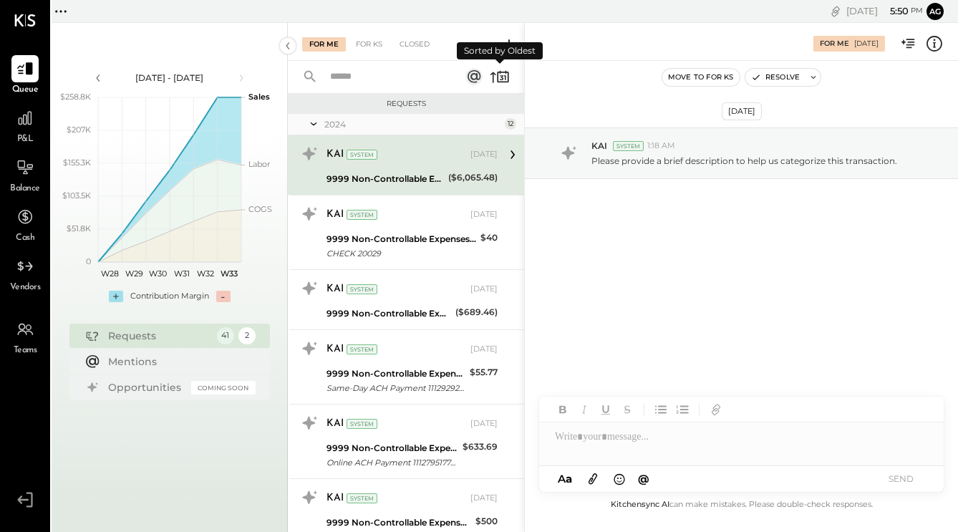
click at [500, 74] on icon at bounding box center [499, 77] width 20 height 20
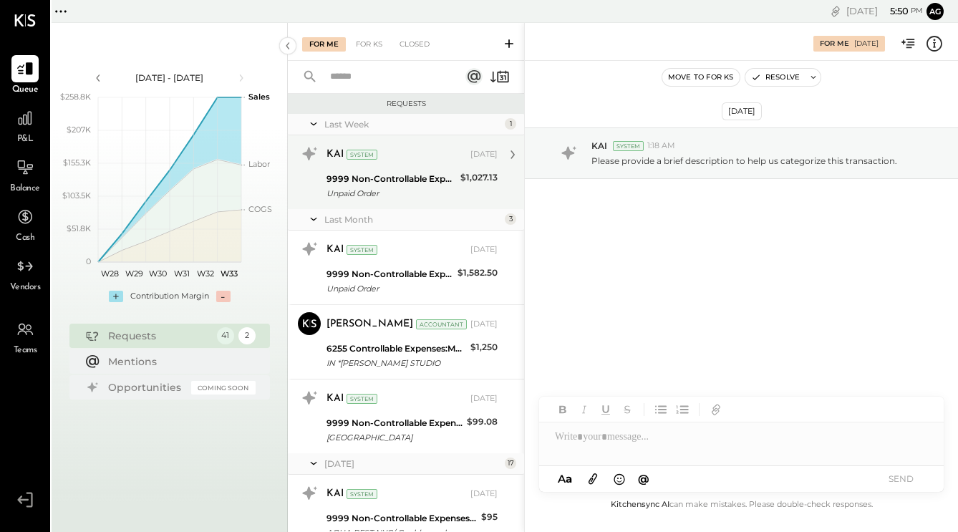
click at [427, 187] on div "Unpaid Order" at bounding box center [391, 193] width 130 height 14
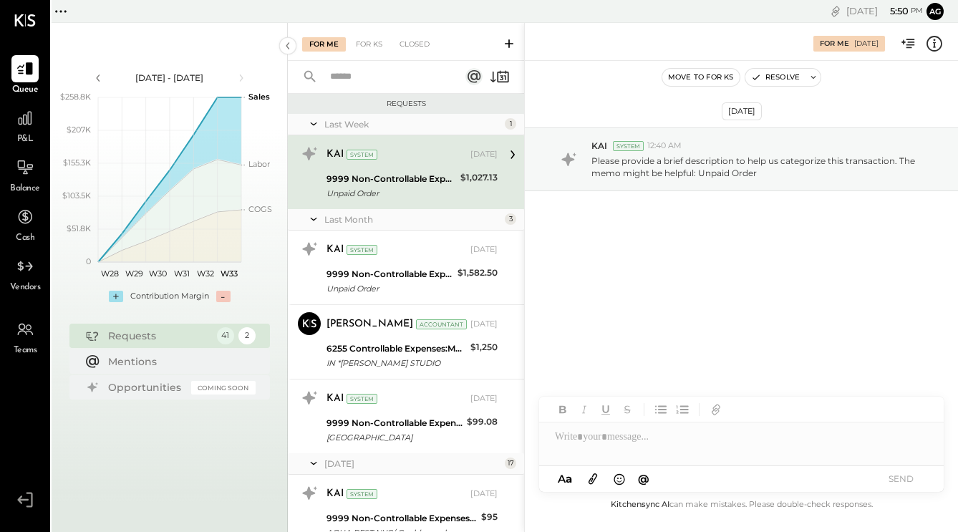
click at [935, 42] on icon at bounding box center [933, 42] width 3 height 1
click at [391, 263] on div "For Me For KS Closed Requests Last Week 1 KAI System [DATE] 9999 Non-Controllab…" at bounding box center [623, 277] width 670 height 509
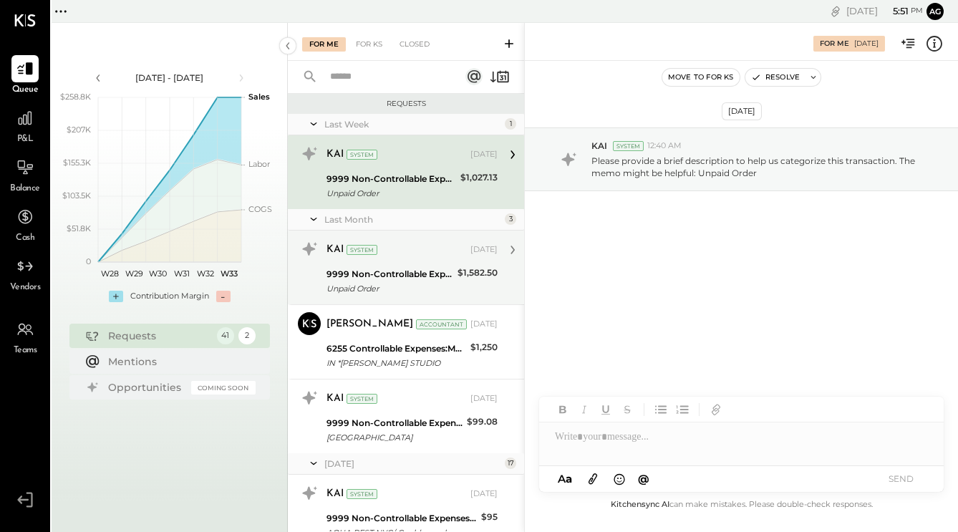
click at [412, 276] on div "9999 Non-Controllable Expenses:Other Income and Expenses:To Be Classified P&L" at bounding box center [389, 274] width 127 height 14
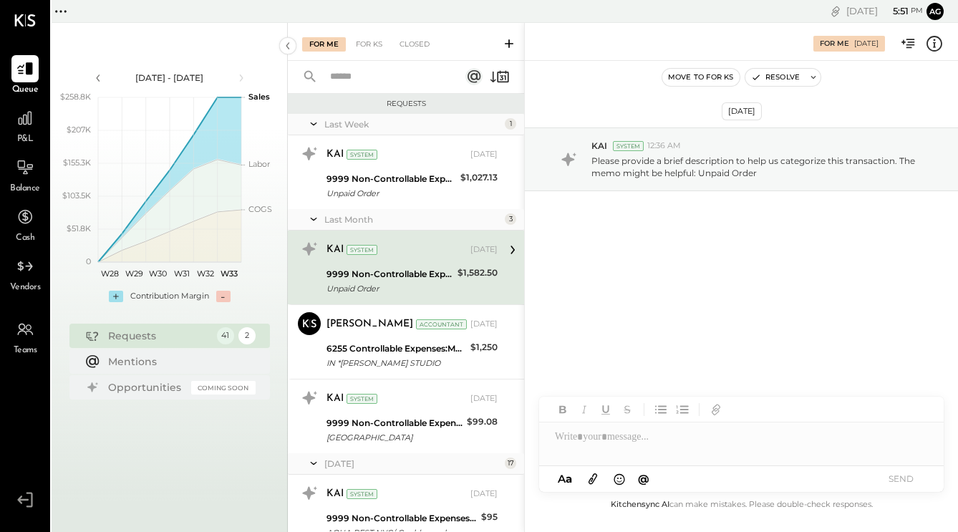
click at [941, 44] on icon at bounding box center [934, 44] width 16 height 16
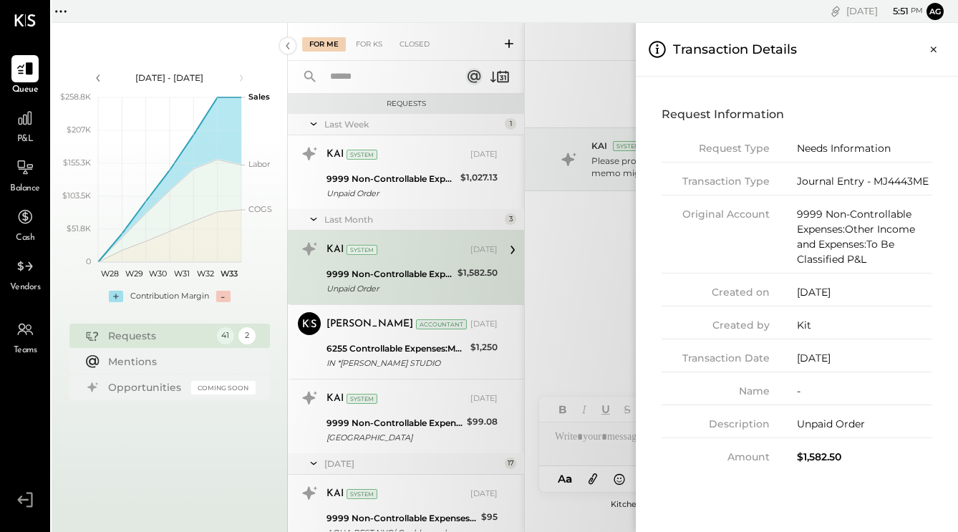
click at [366, 348] on div "For Me For KS Closed Requests Last Week 1 KAI System [DATE] 9999 Non-Controllab…" at bounding box center [623, 277] width 670 height 509
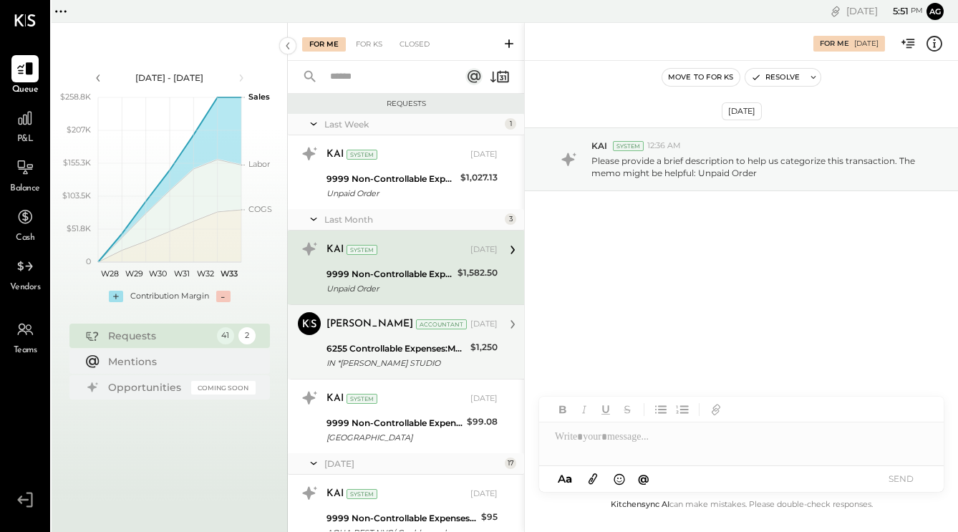
click at [375, 350] on div "6255 Controllable Expenses:Marketing & Advertising:Marketing & Public Relations" at bounding box center [396, 348] width 140 height 14
